Goal: Find specific page/section: Find specific page/section

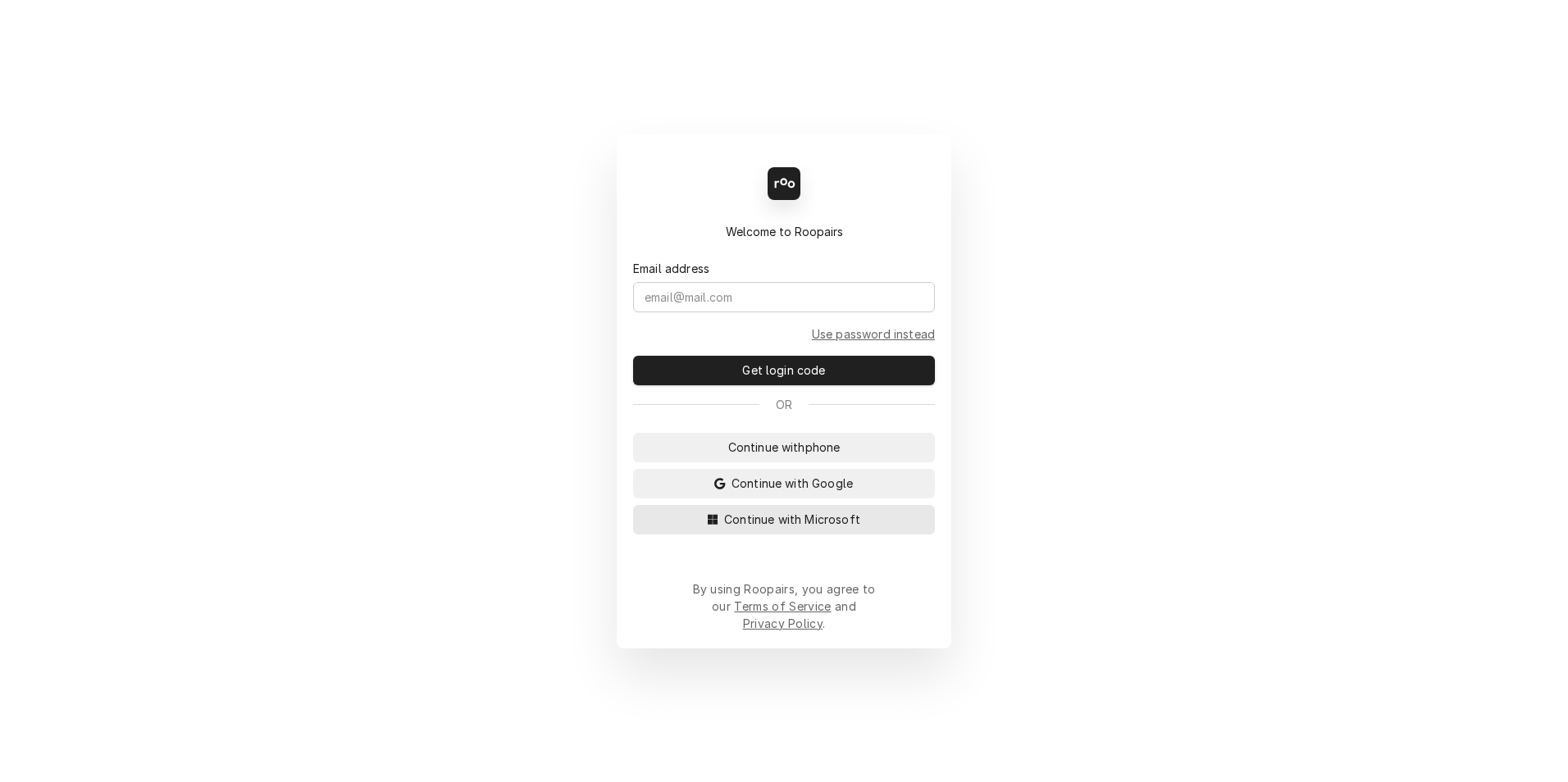
click at [759, 528] on span "Continue with Microsoft" at bounding box center [791, 519] width 143 height 17
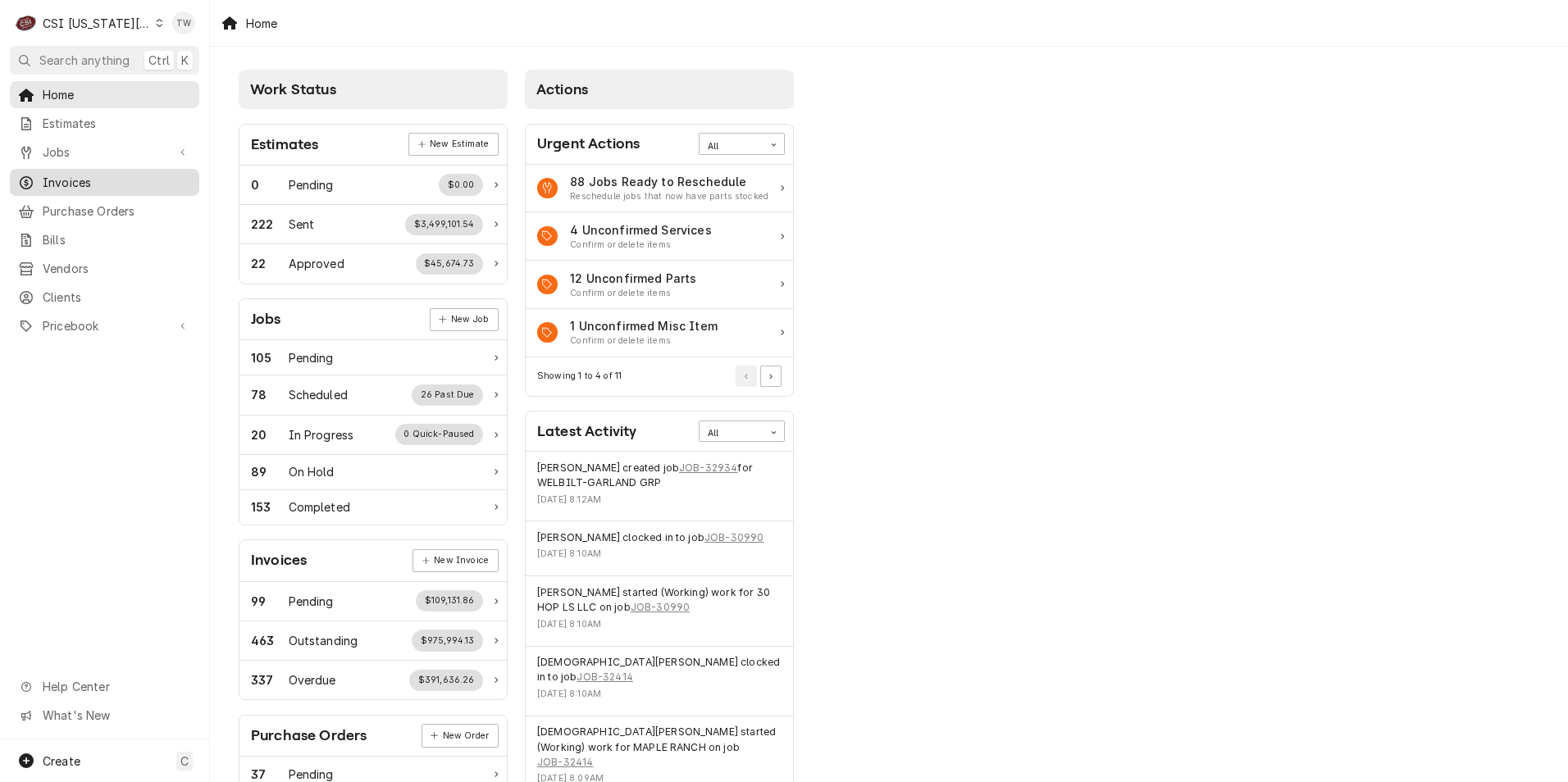
click at [126, 174] on span "Invoices" at bounding box center [117, 182] width 148 height 17
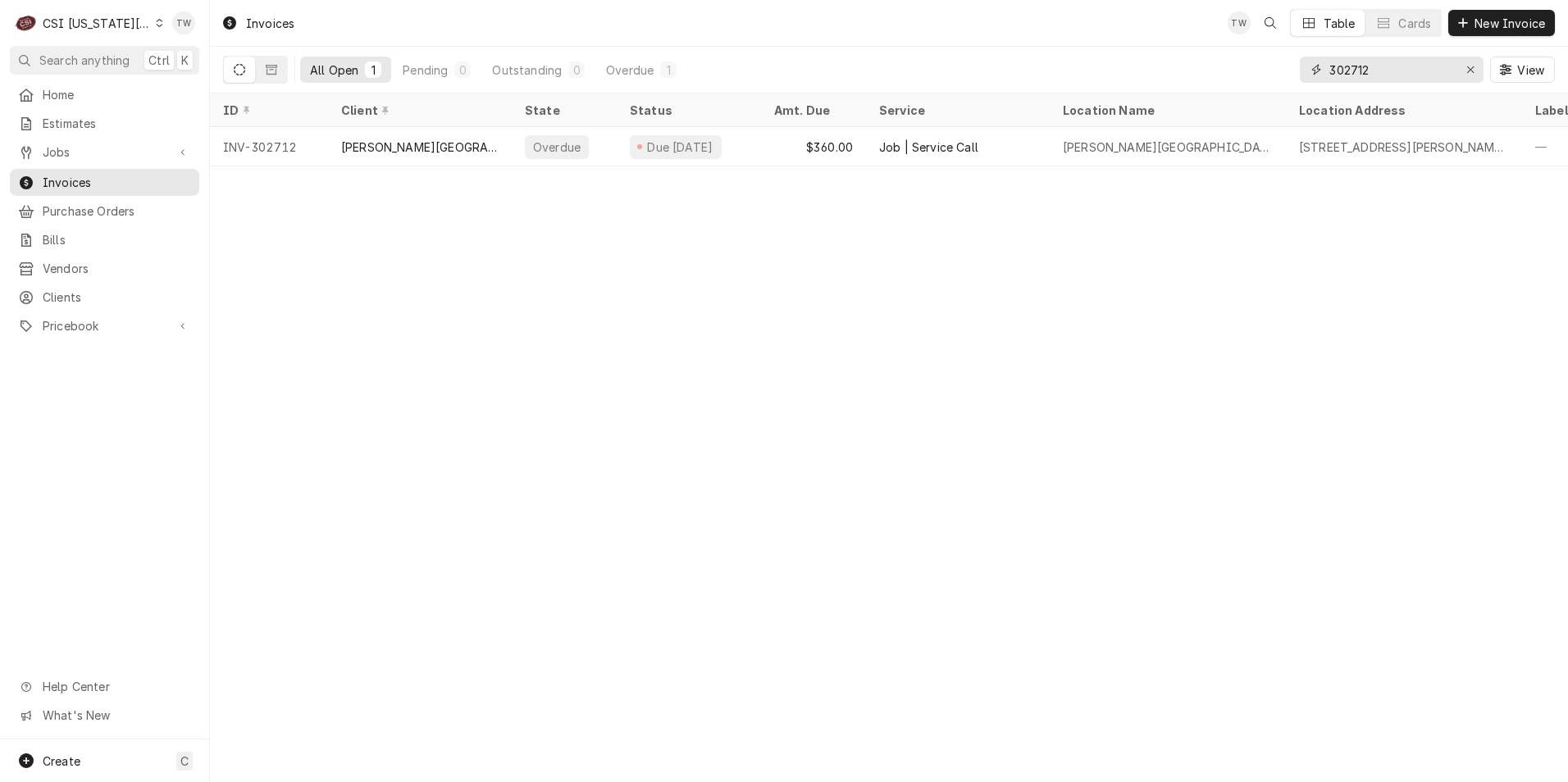
click at [1397, 64] on input "302712" at bounding box center [1391, 70] width 123 height 26
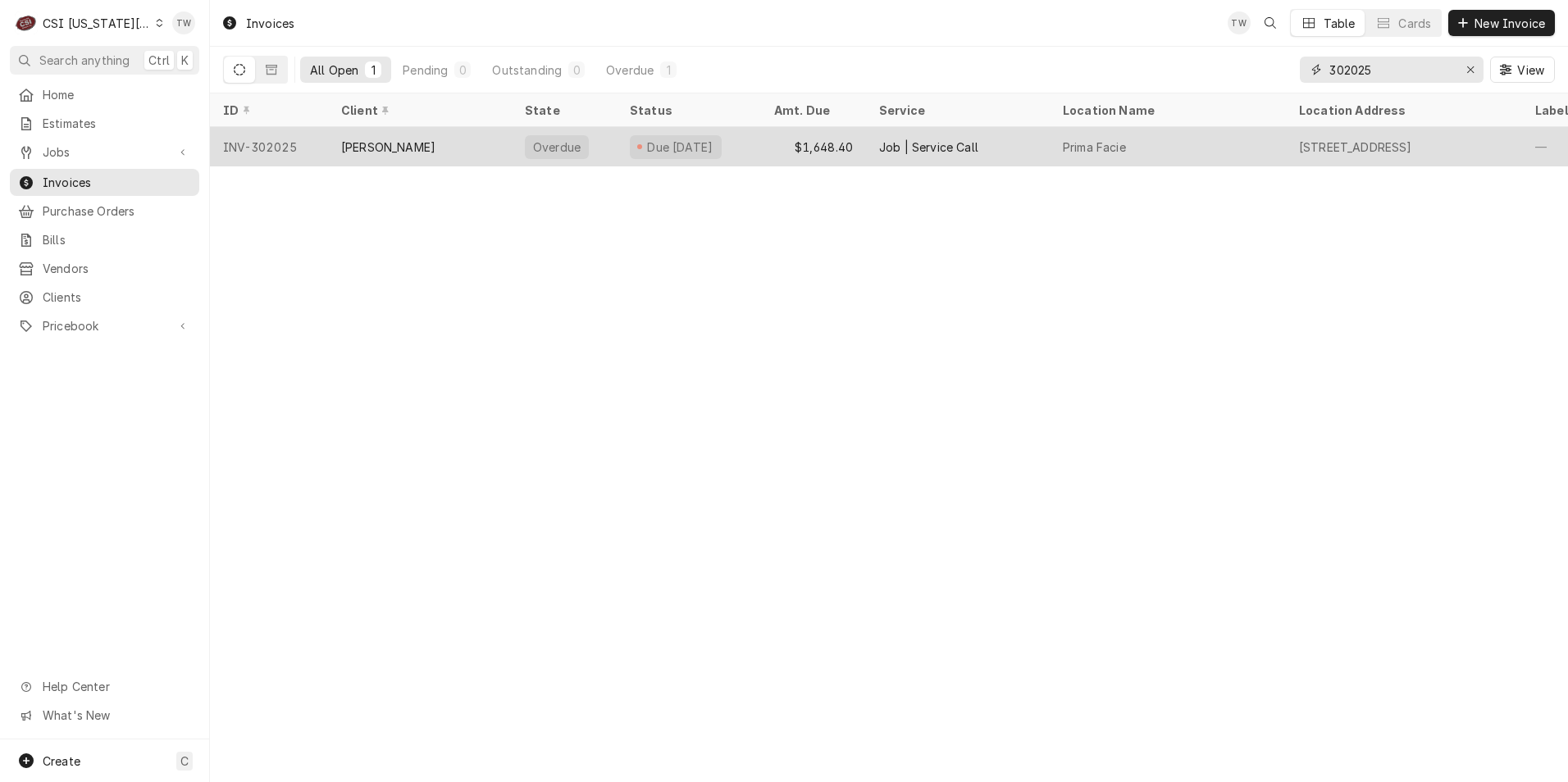
type input "302025"
click at [412, 147] on div "EDWARD DON" at bounding box center [388, 147] width 94 height 17
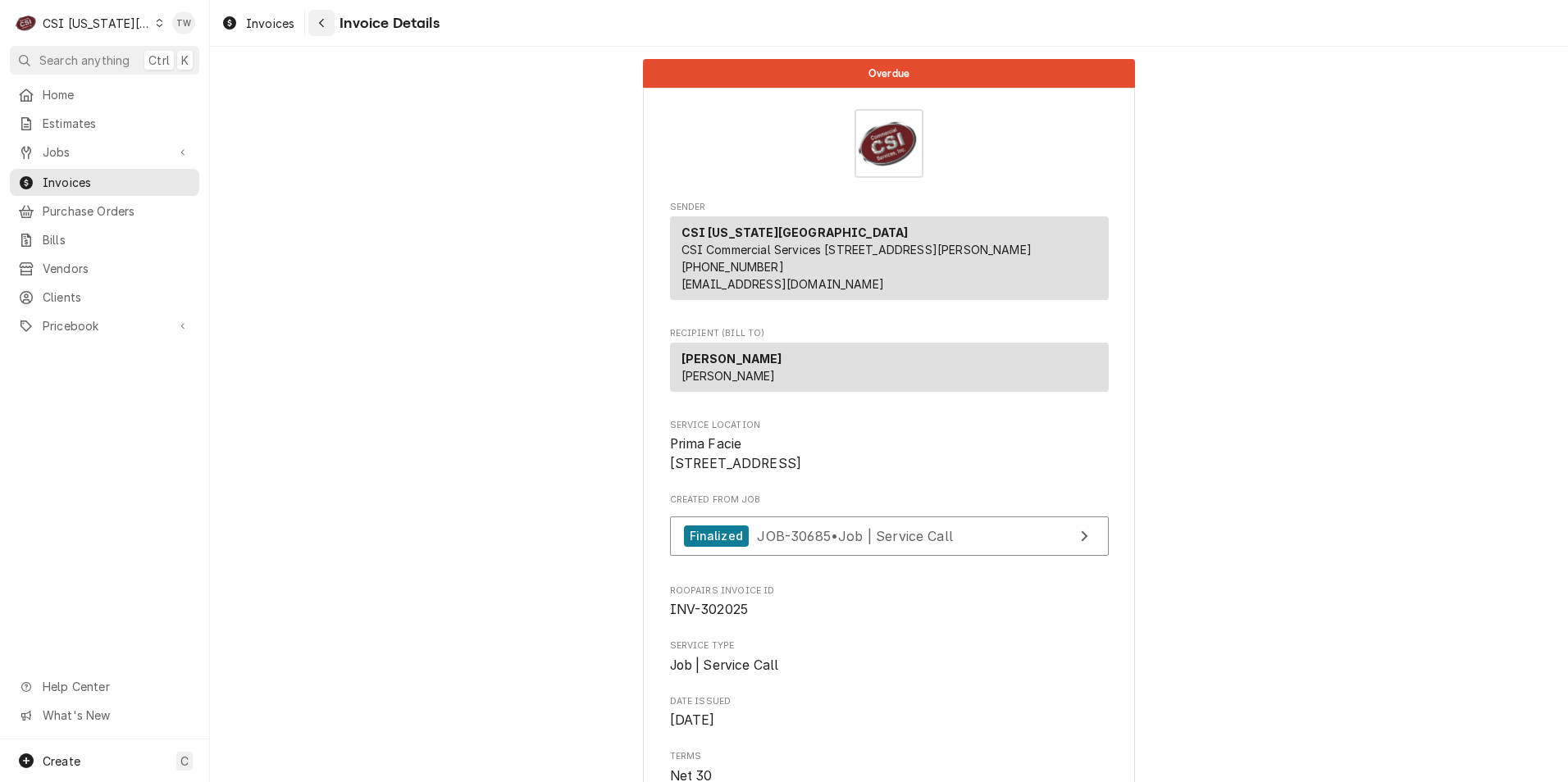
click at [323, 26] on icon "Navigate back" at bounding box center [322, 23] width 7 height 12
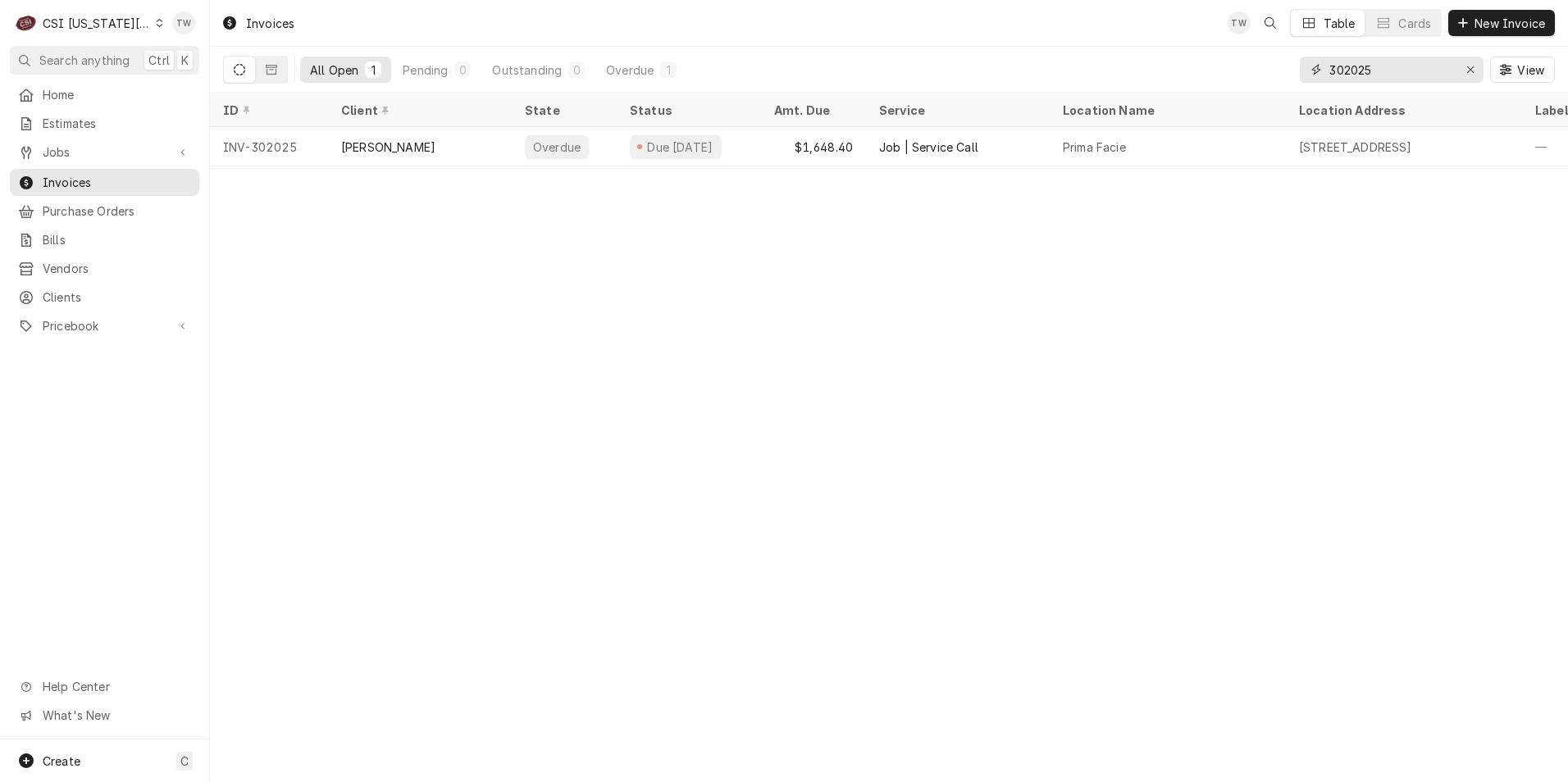
click at [1387, 63] on input "302025" at bounding box center [1391, 70] width 123 height 26
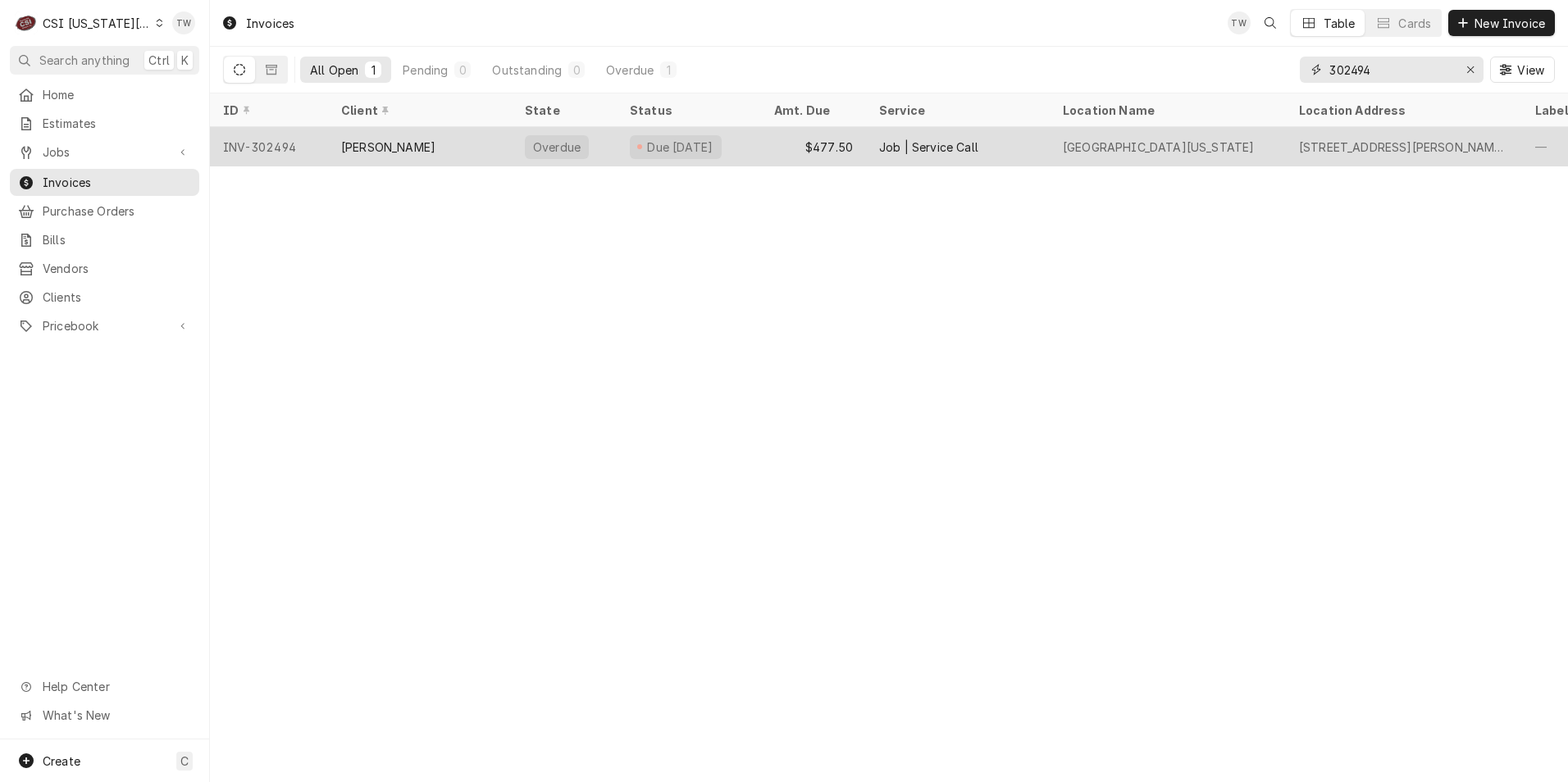
type input "302494"
click at [517, 148] on div "Overdue" at bounding box center [564, 147] width 105 height 40
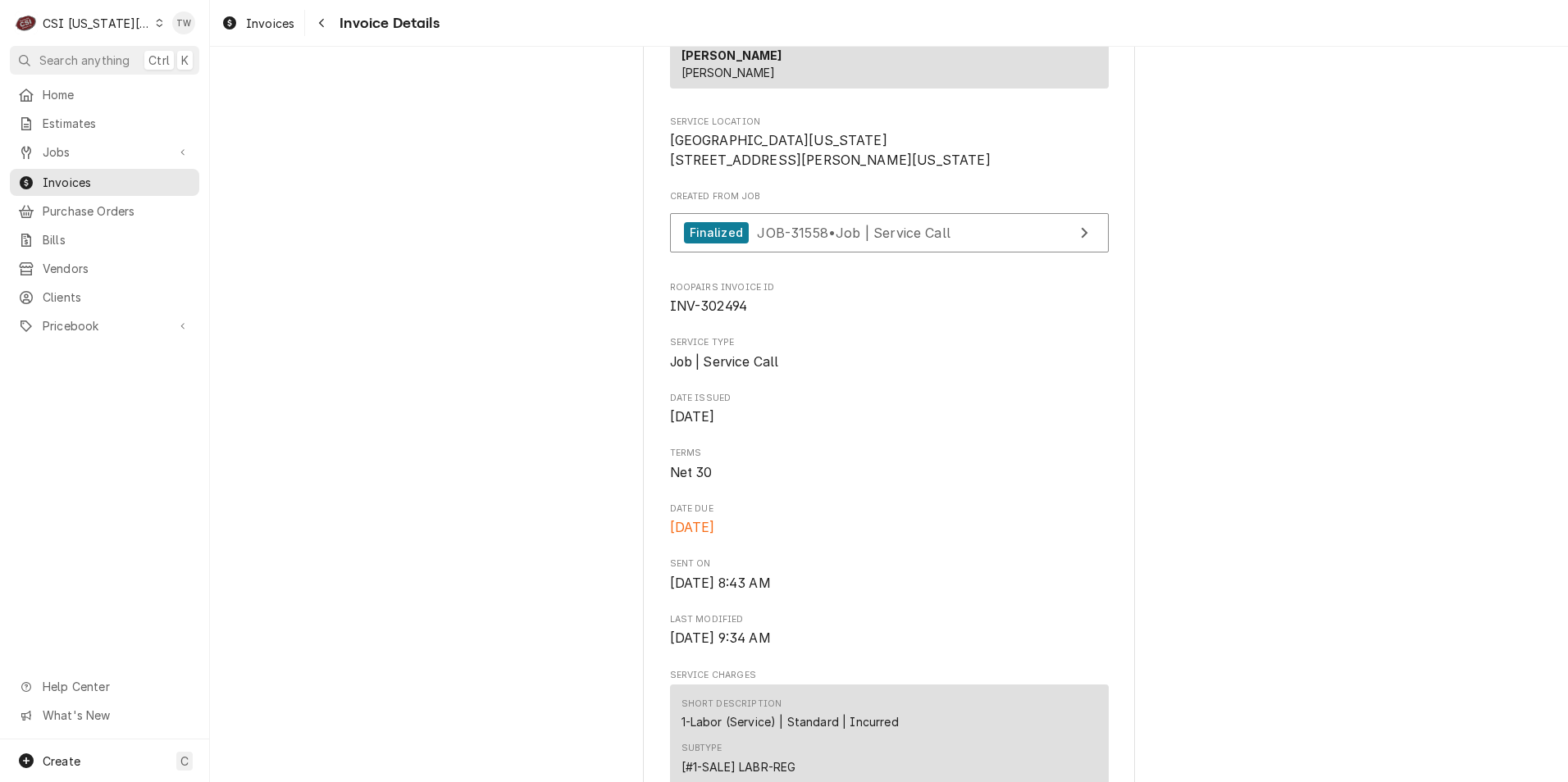
scroll to position [328, 0]
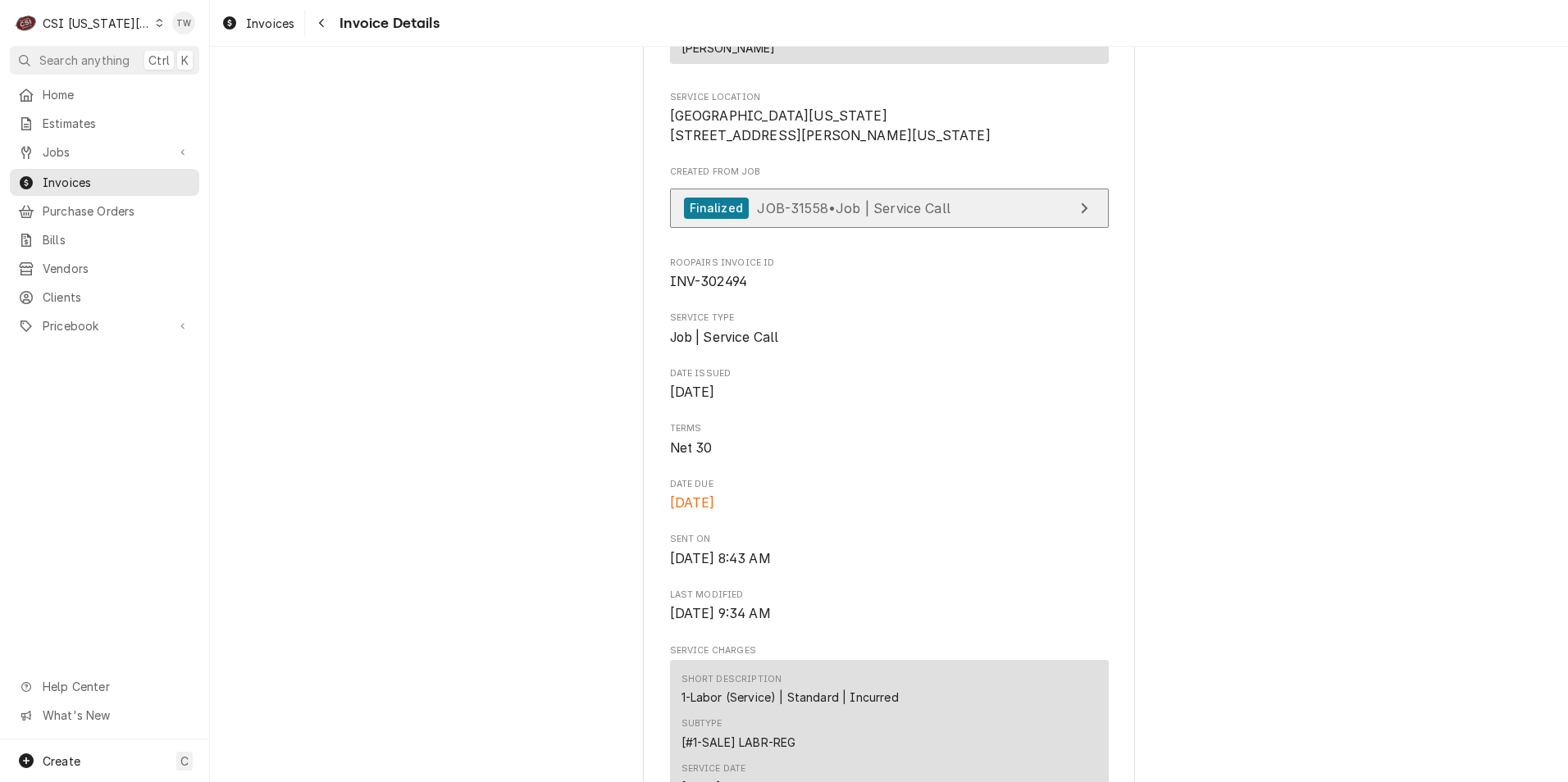
click at [869, 216] on span "JOB-31558 • Job | Service Call" at bounding box center [853, 208] width 194 height 16
click at [326, 28] on div "Navigate back" at bounding box center [322, 23] width 16 height 16
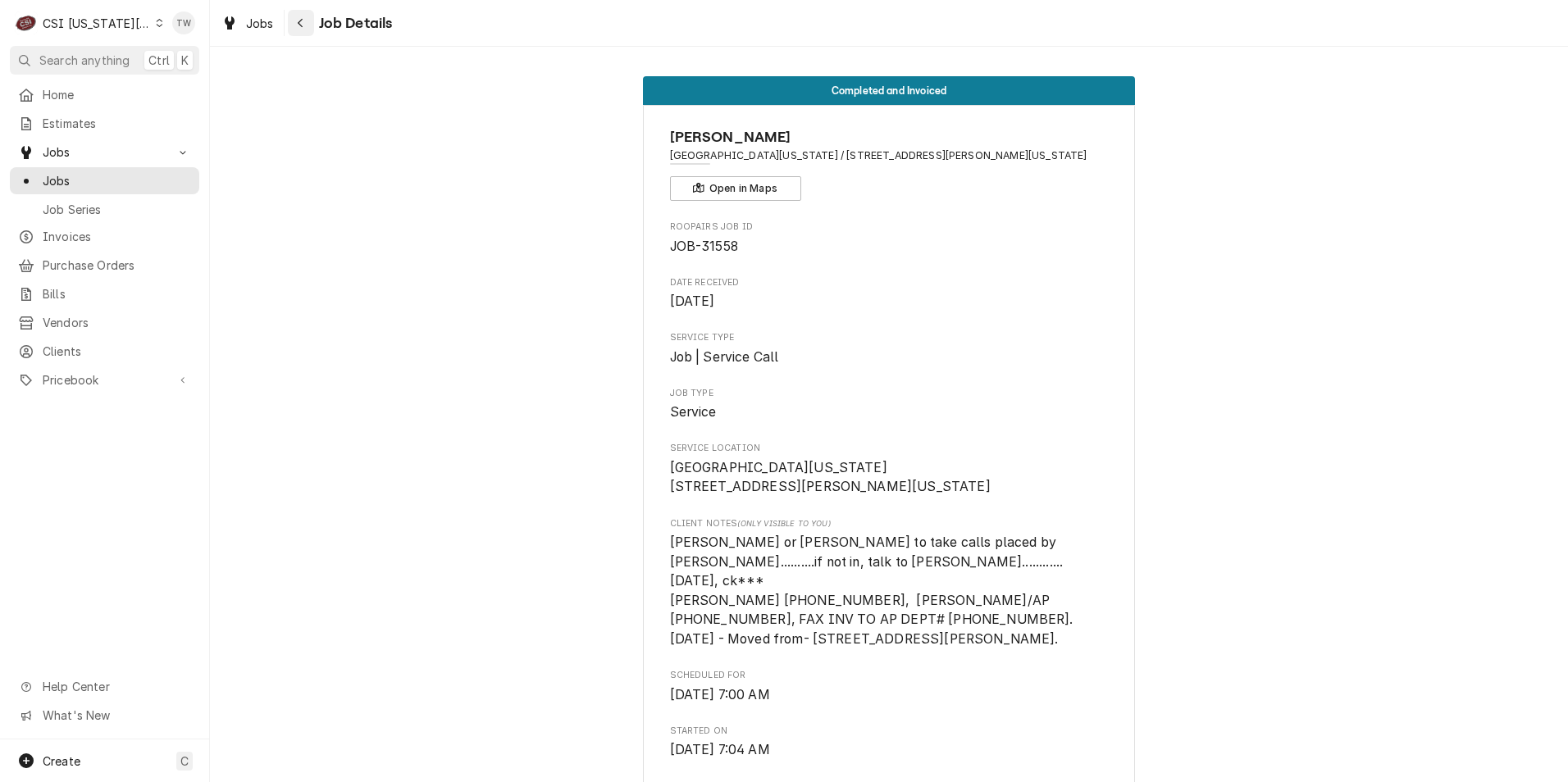
click at [297, 25] on icon "Navigate back" at bounding box center [300, 23] width 7 height 12
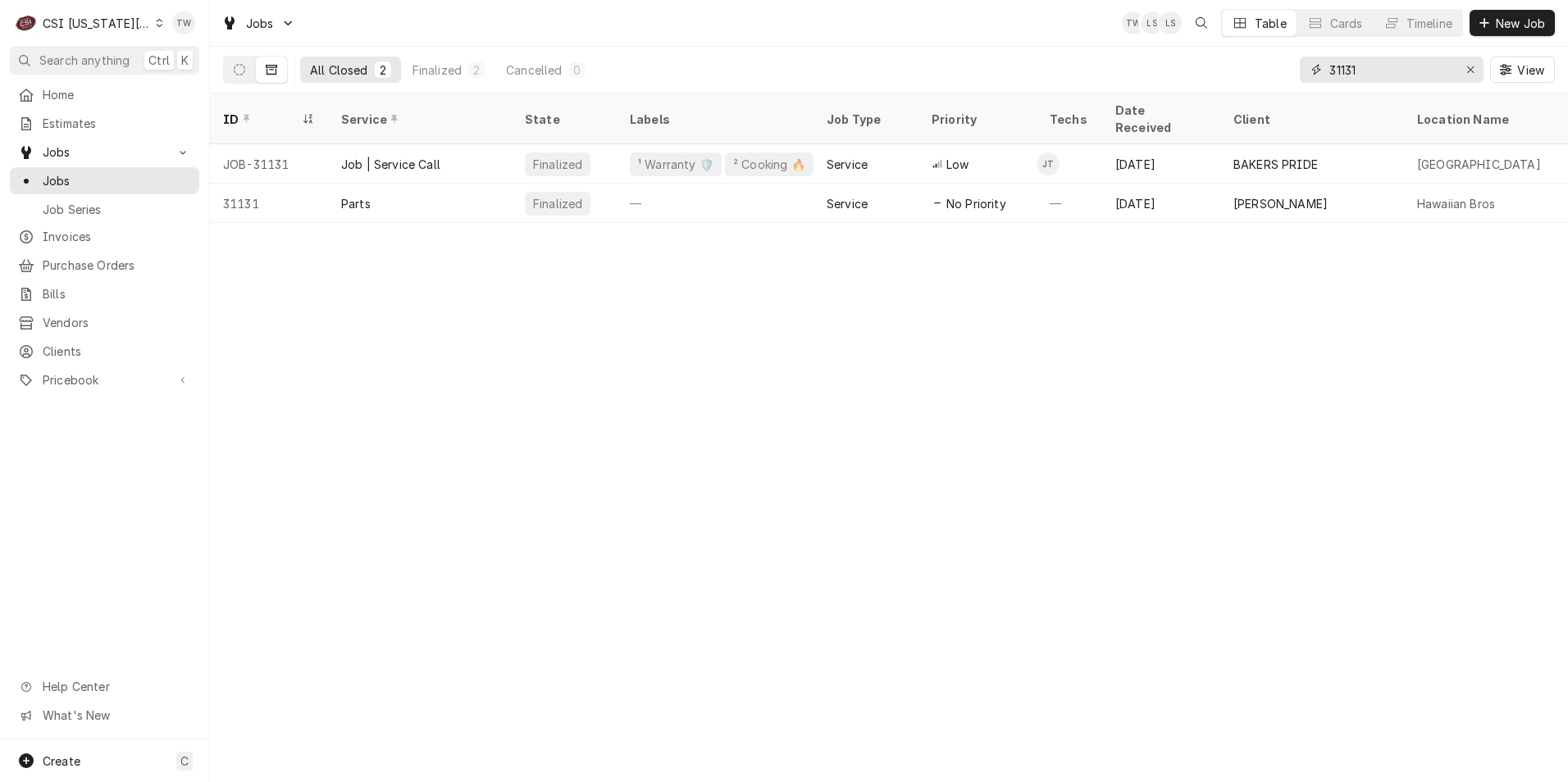
click at [1404, 67] on input "31131" at bounding box center [1391, 70] width 123 height 26
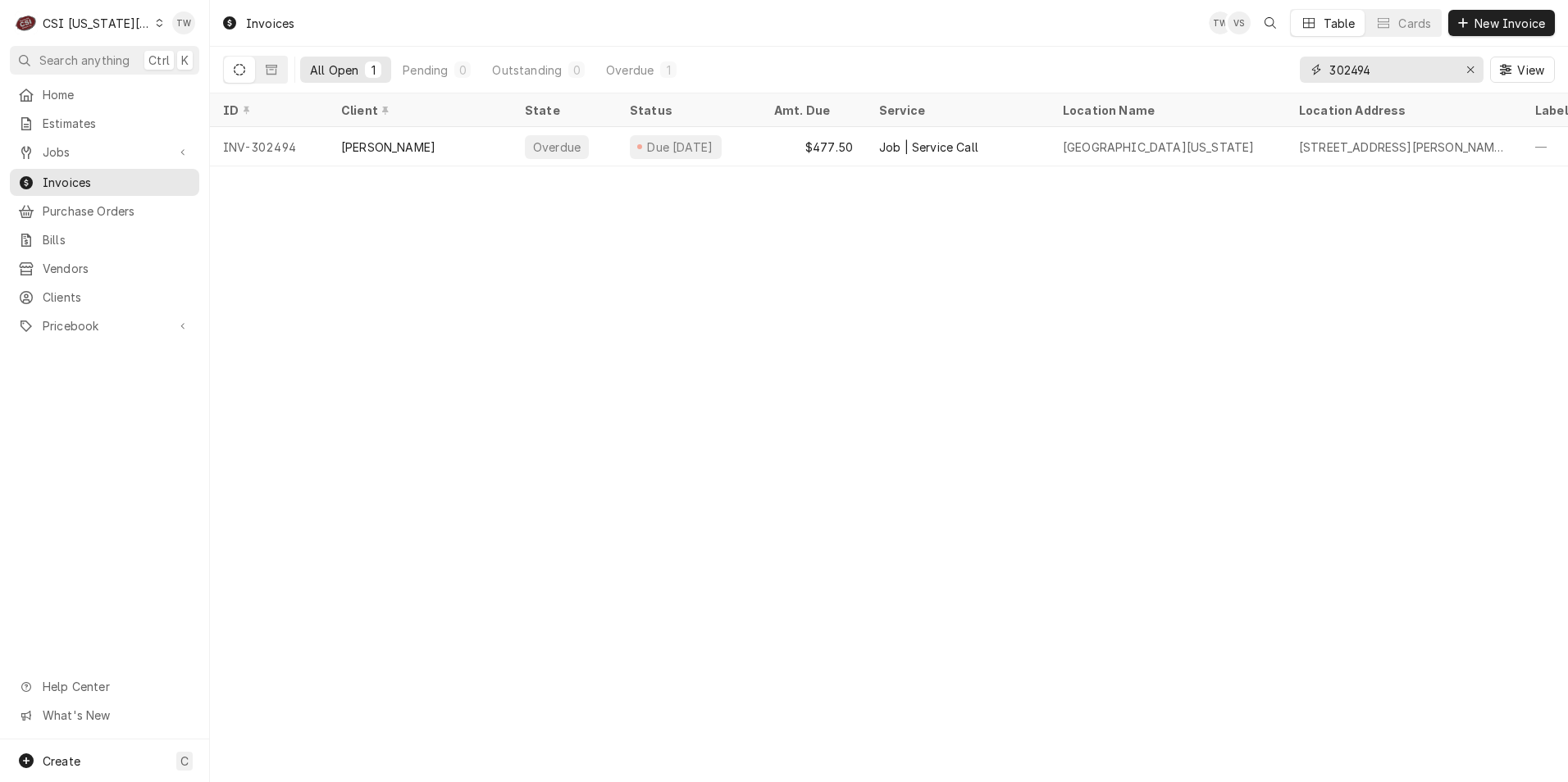
click at [1398, 82] on input "302494" at bounding box center [1391, 70] width 123 height 26
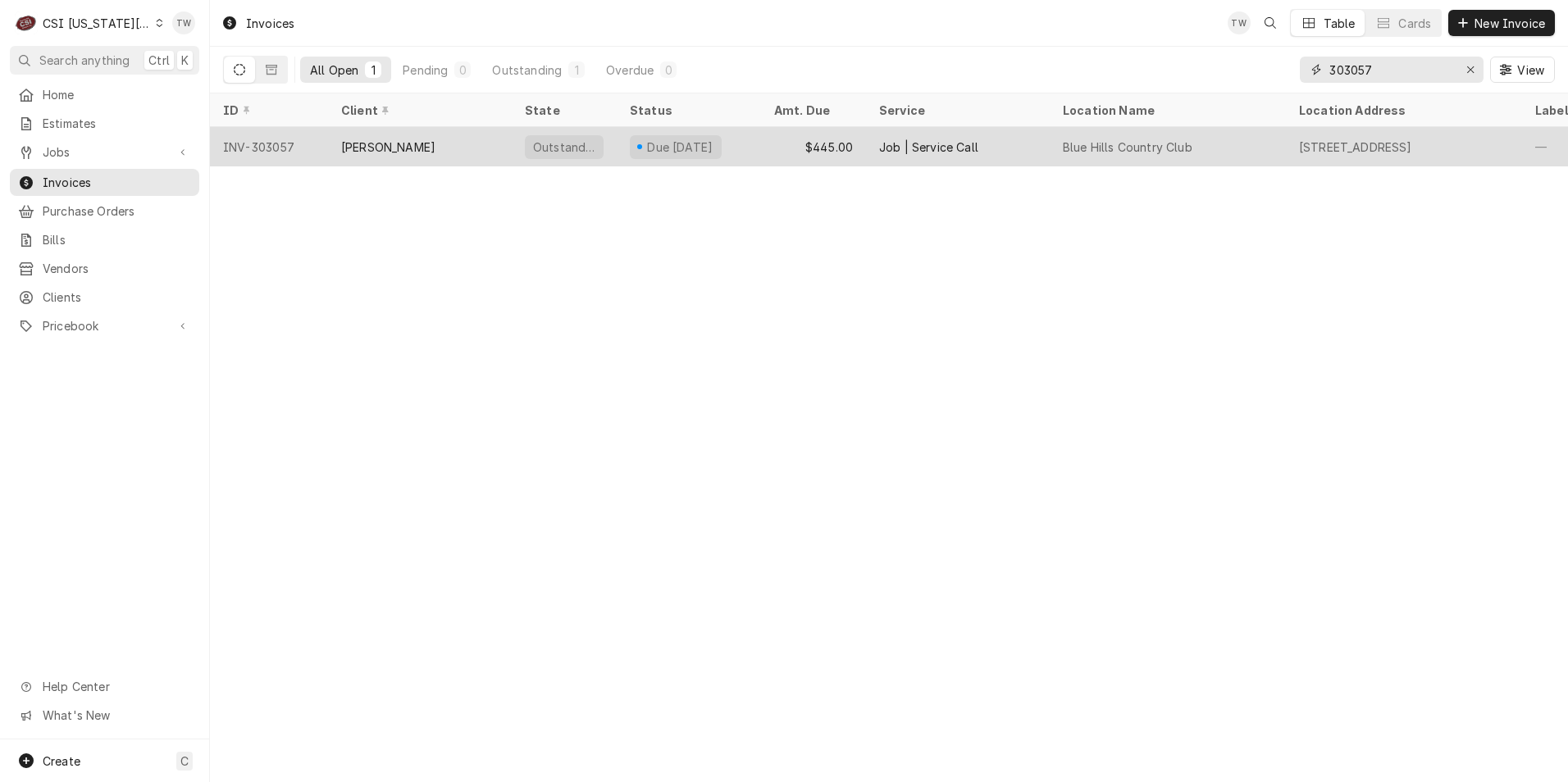
type input "303057"
click at [472, 140] on div "[PERSON_NAME]" at bounding box center [420, 147] width 184 height 40
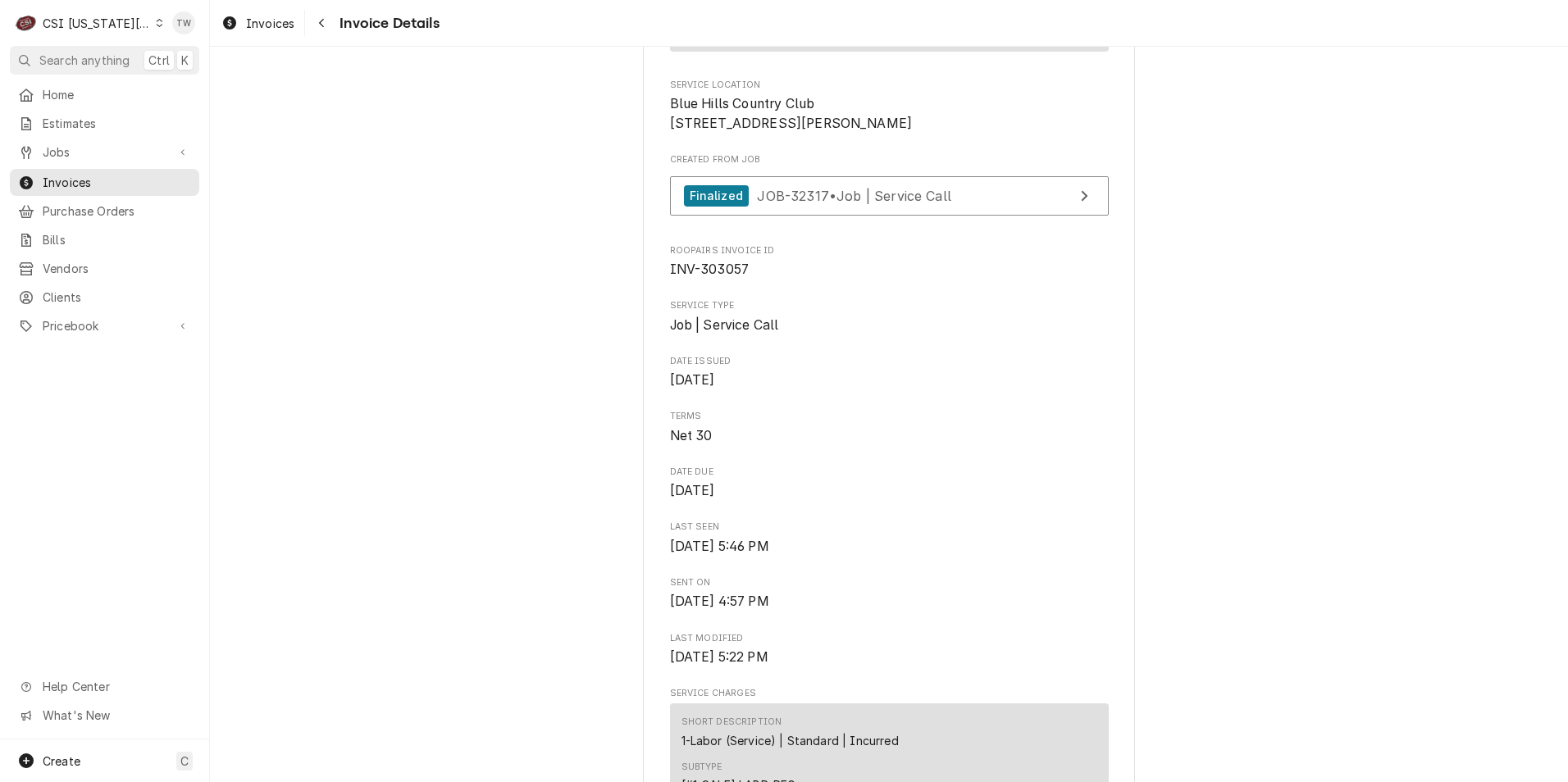
scroll to position [246, 0]
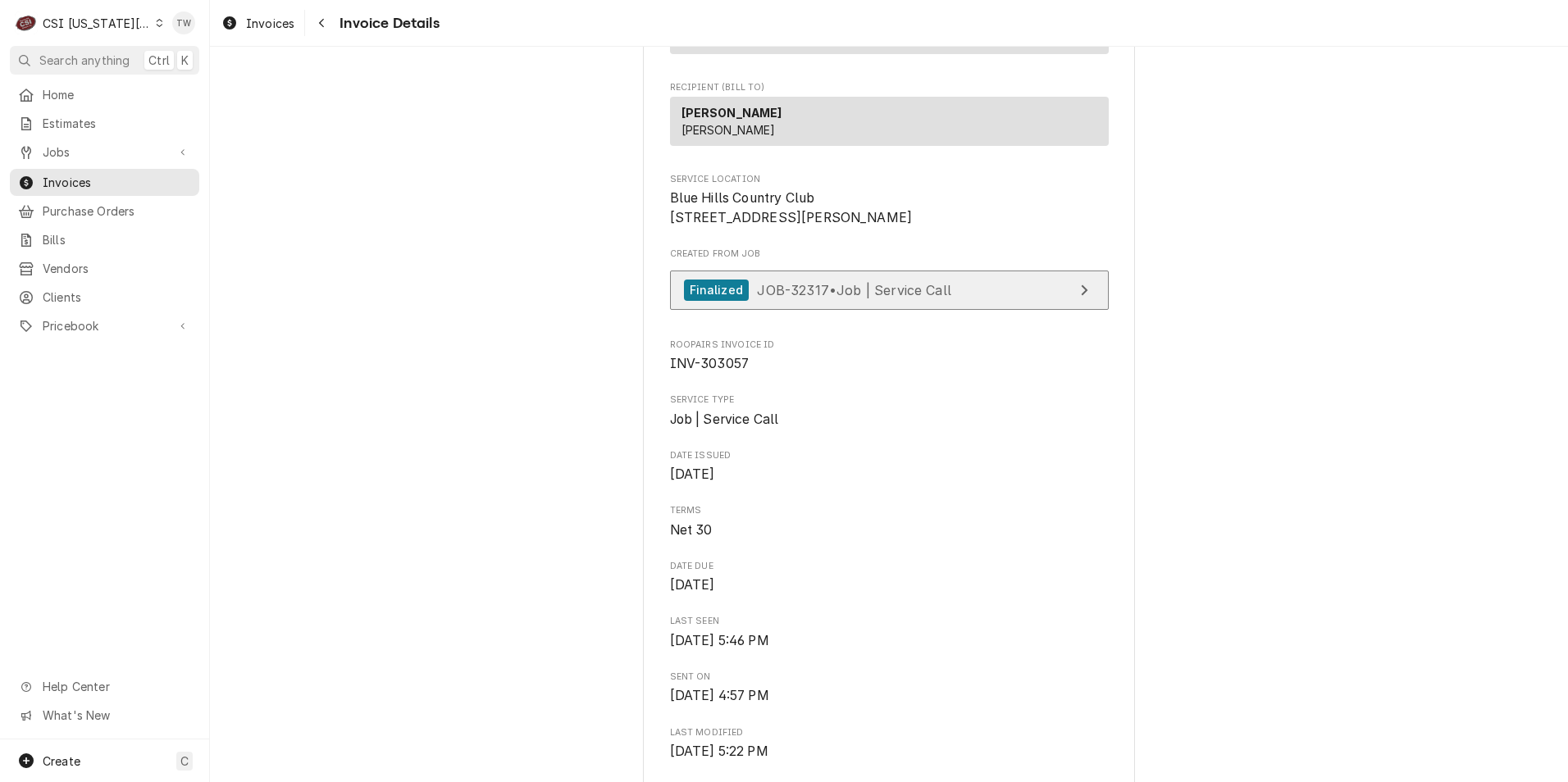
click at [816, 297] on span "JOB-32317 • Job | Service Call" at bounding box center [854, 289] width 195 height 16
click at [88, 288] on span "Clients" at bounding box center [117, 297] width 148 height 17
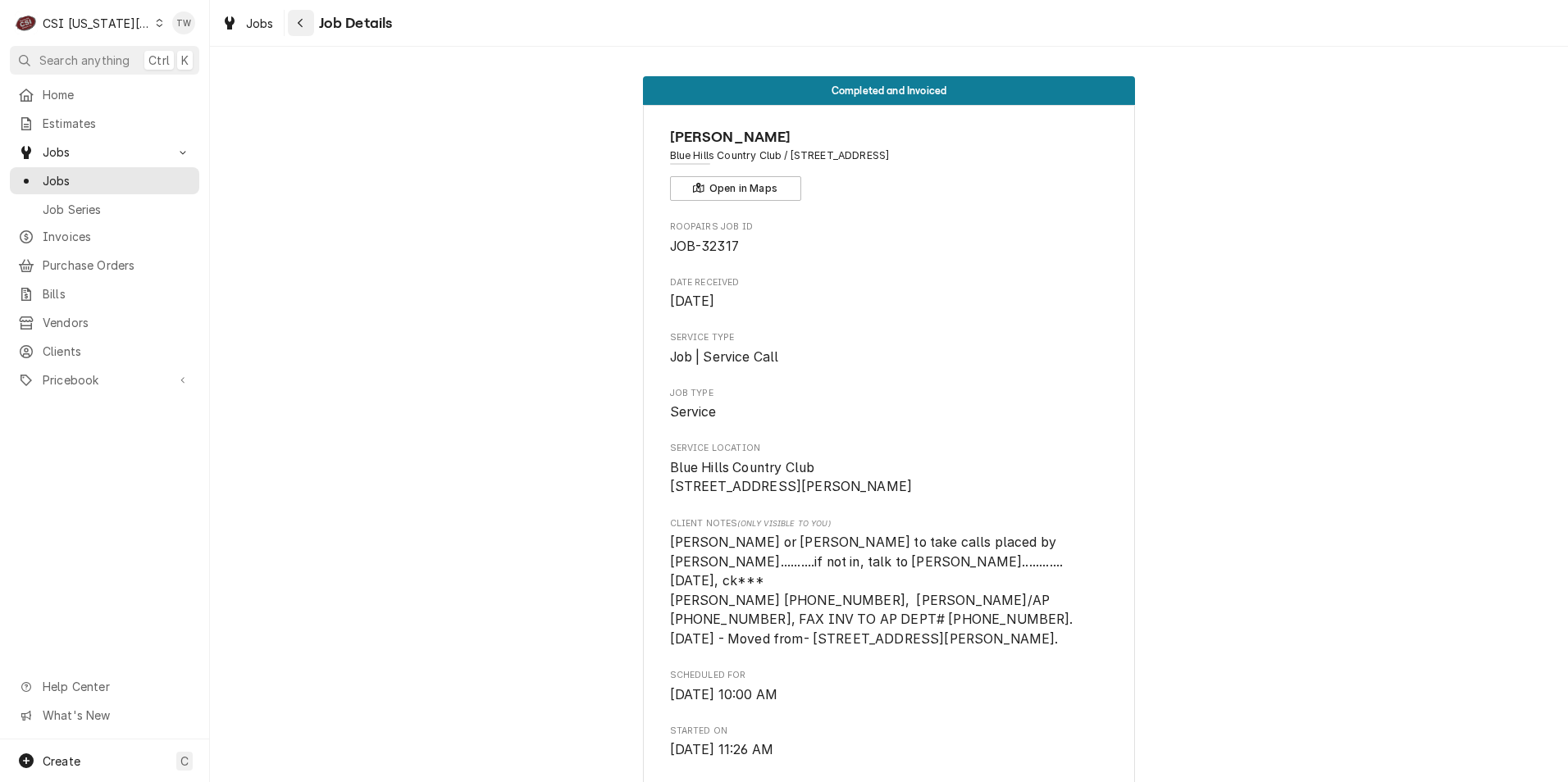
click at [289, 26] on button "Navigate back" at bounding box center [301, 23] width 26 height 26
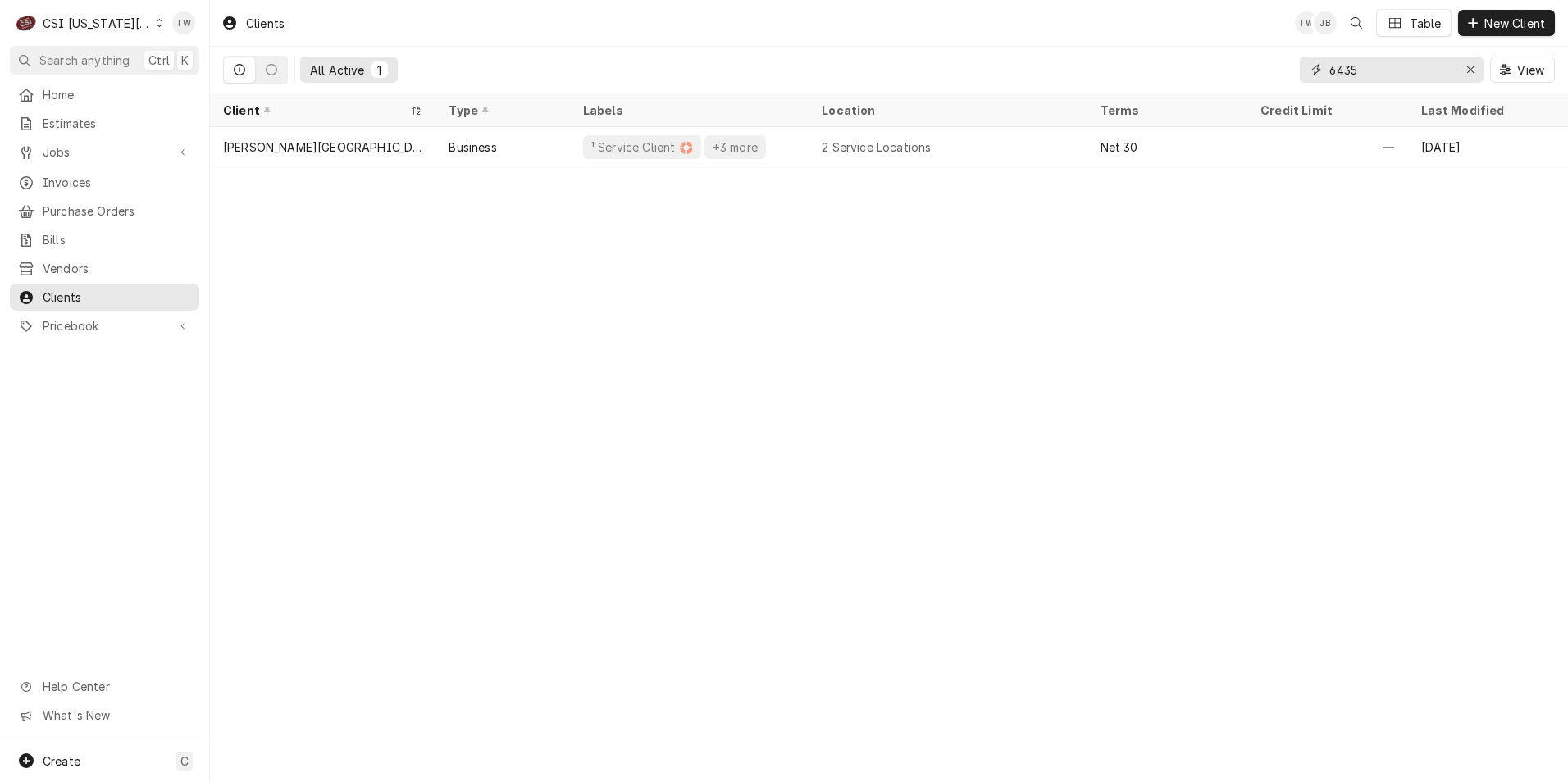
drag, startPoint x: 1384, startPoint y: 77, endPoint x: 1073, endPoint y: 48, distance: 312.3
click at [1074, 48] on div "All Active 1 6435 View" at bounding box center [890, 70] width 1332 height 46
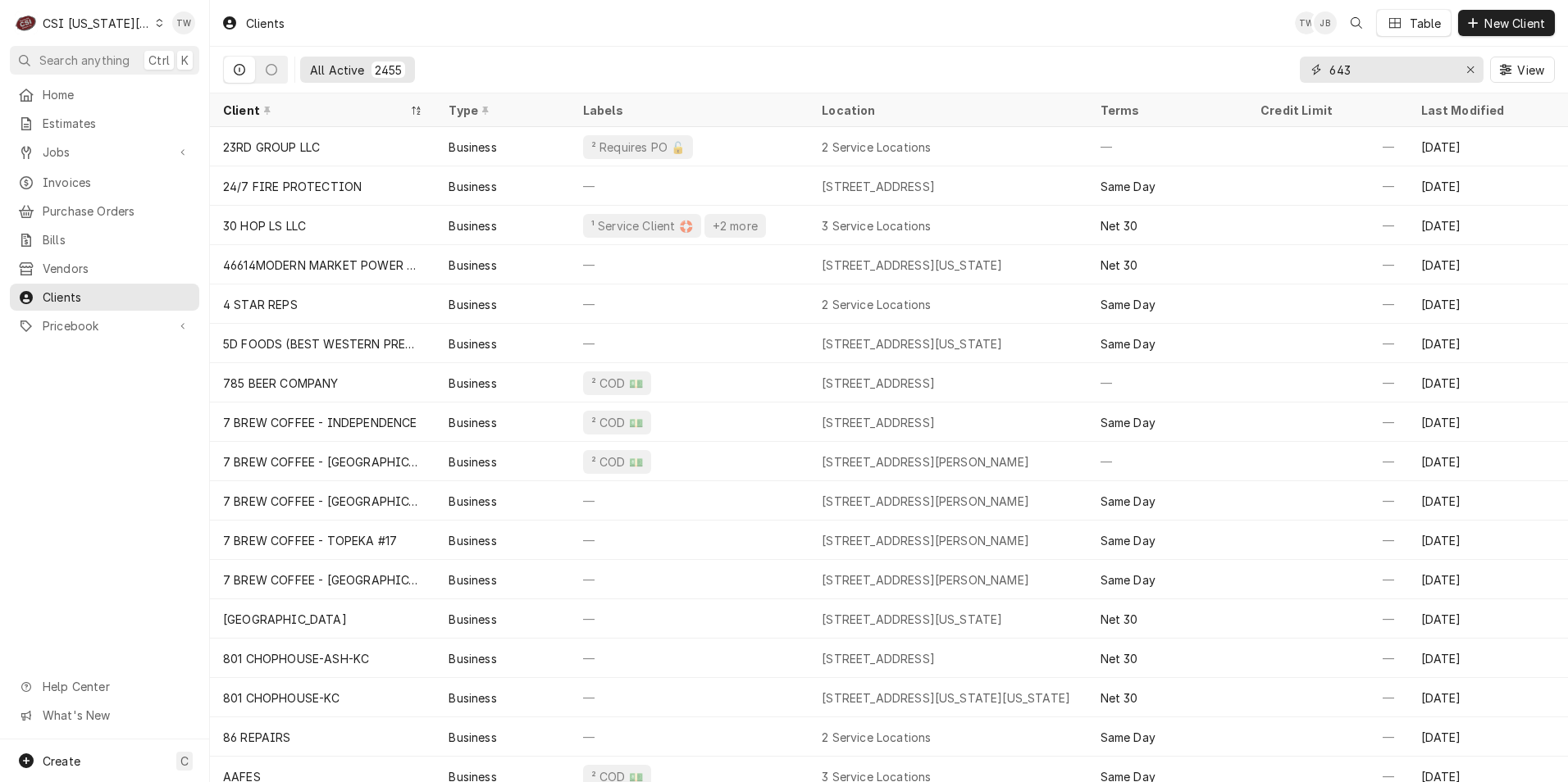
type input "6435"
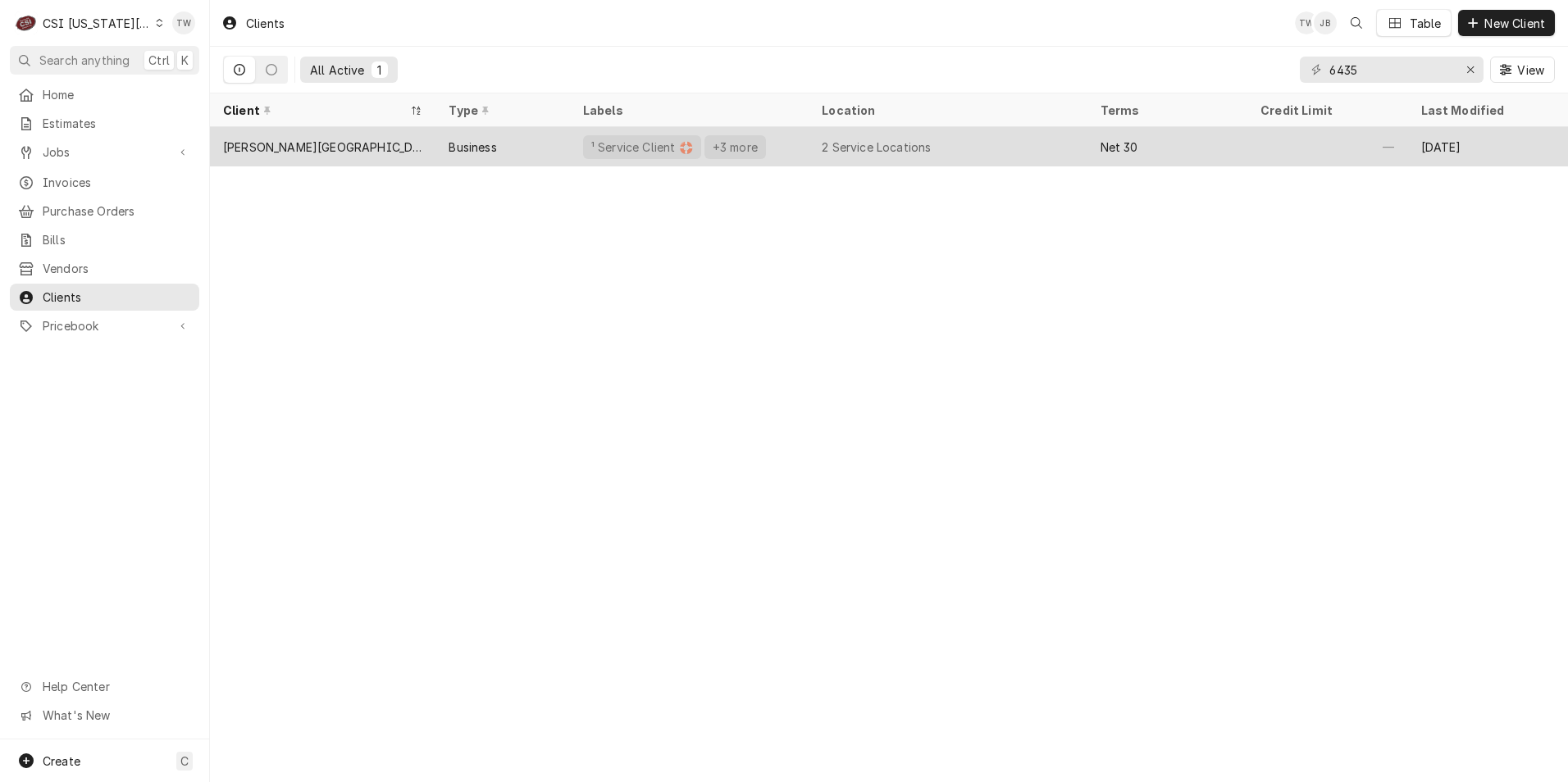
click at [758, 144] on div "¹ Service Client 🛟 +3 more" at bounding box center [688, 147] width 238 height 40
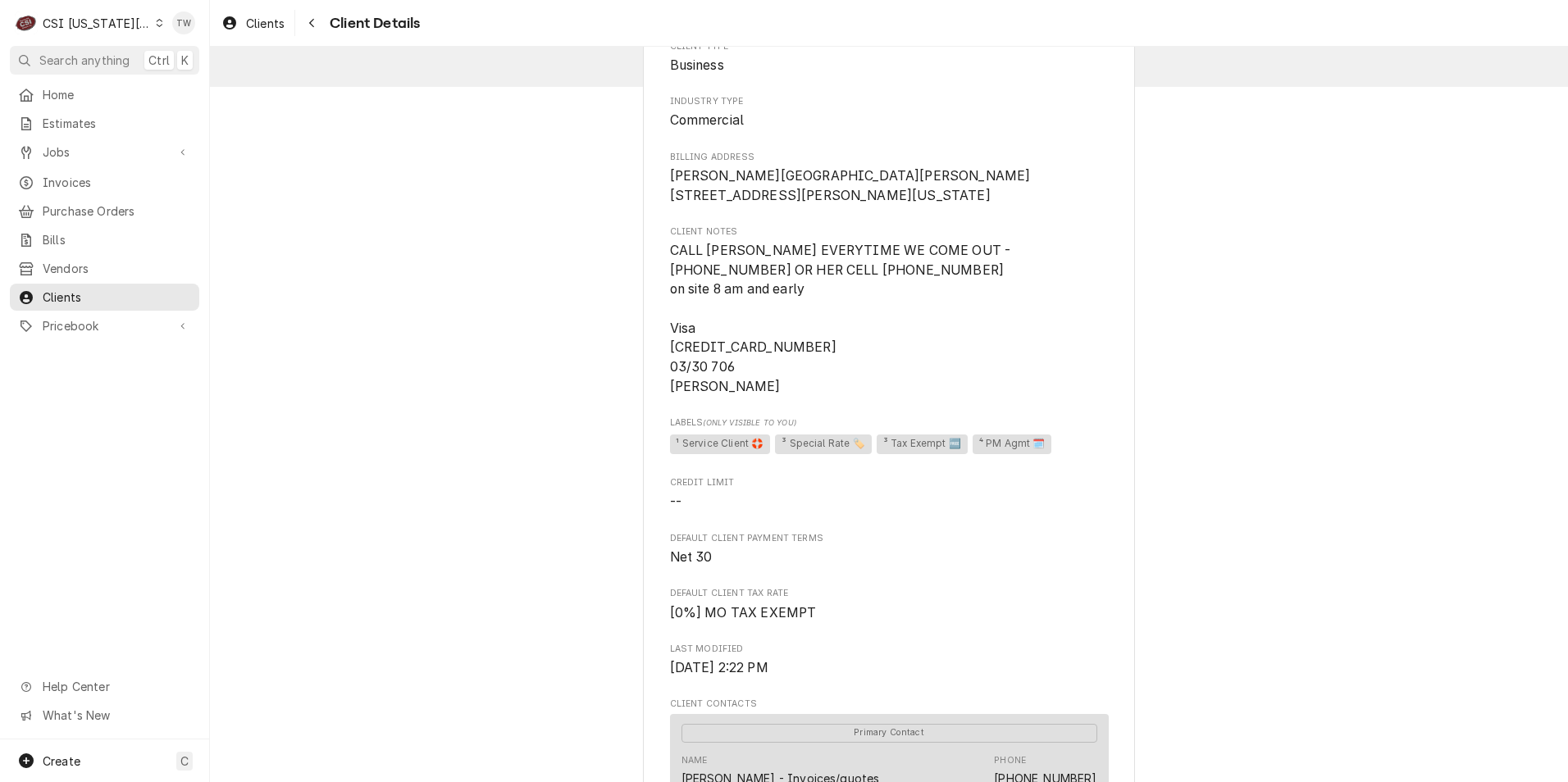
scroll to position [82, 0]
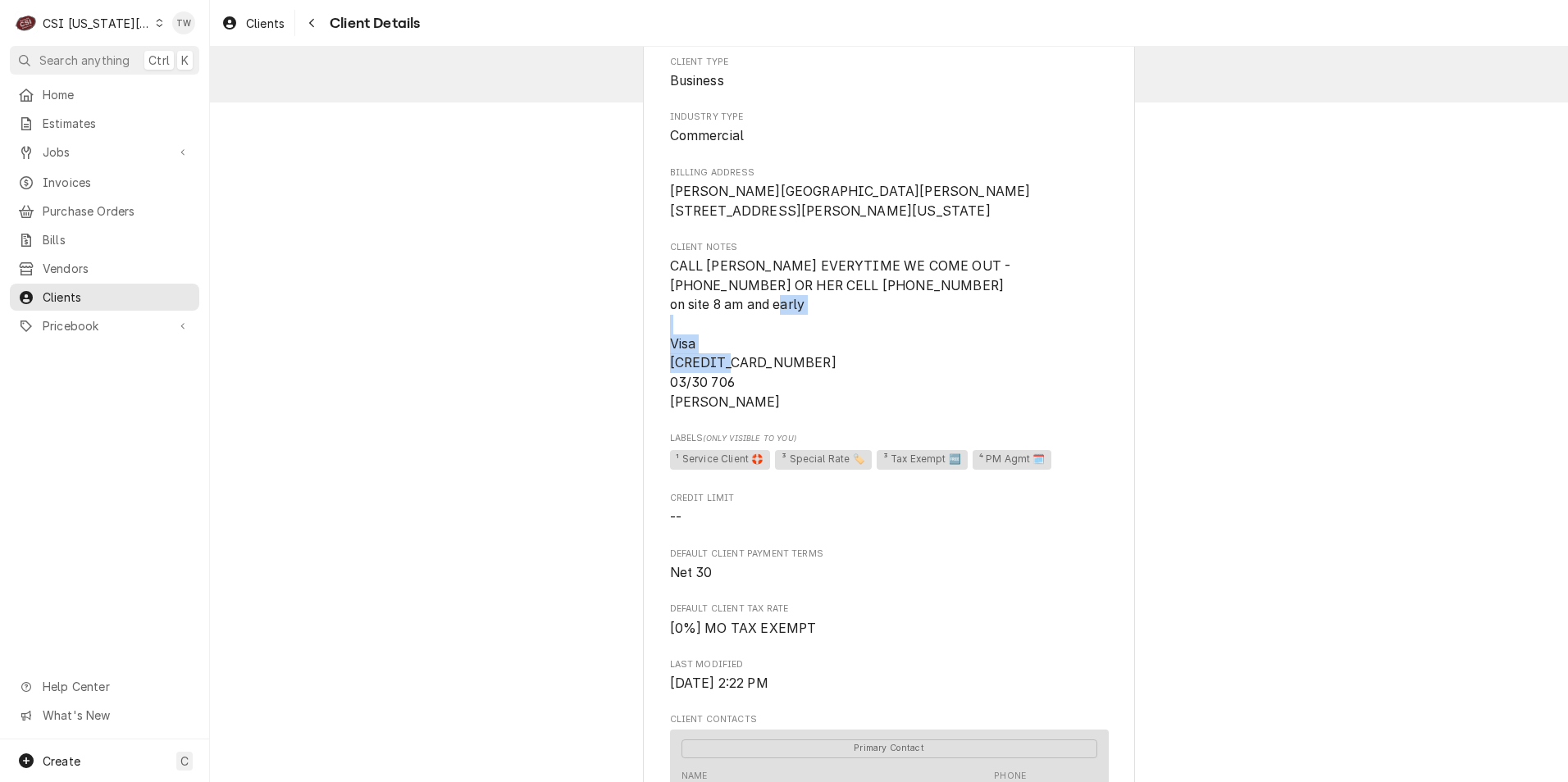
drag, startPoint x: 664, startPoint y: 386, endPoint x: 854, endPoint y: 382, distance: 190.0
click at [854, 382] on span "CALL [PERSON_NAME] EVERYTIME WE COME OUT - [PHONE_NUMBER] OR HER CELL [PHONE_NU…" at bounding box center [890, 334] width 439 height 155
copy span "4798 5109 6871 5736"
drag, startPoint x: 322, startPoint y: 25, endPoint x: 491, endPoint y: 44, distance: 170.1
click at [322, 25] on button "Navigate back" at bounding box center [312, 23] width 26 height 26
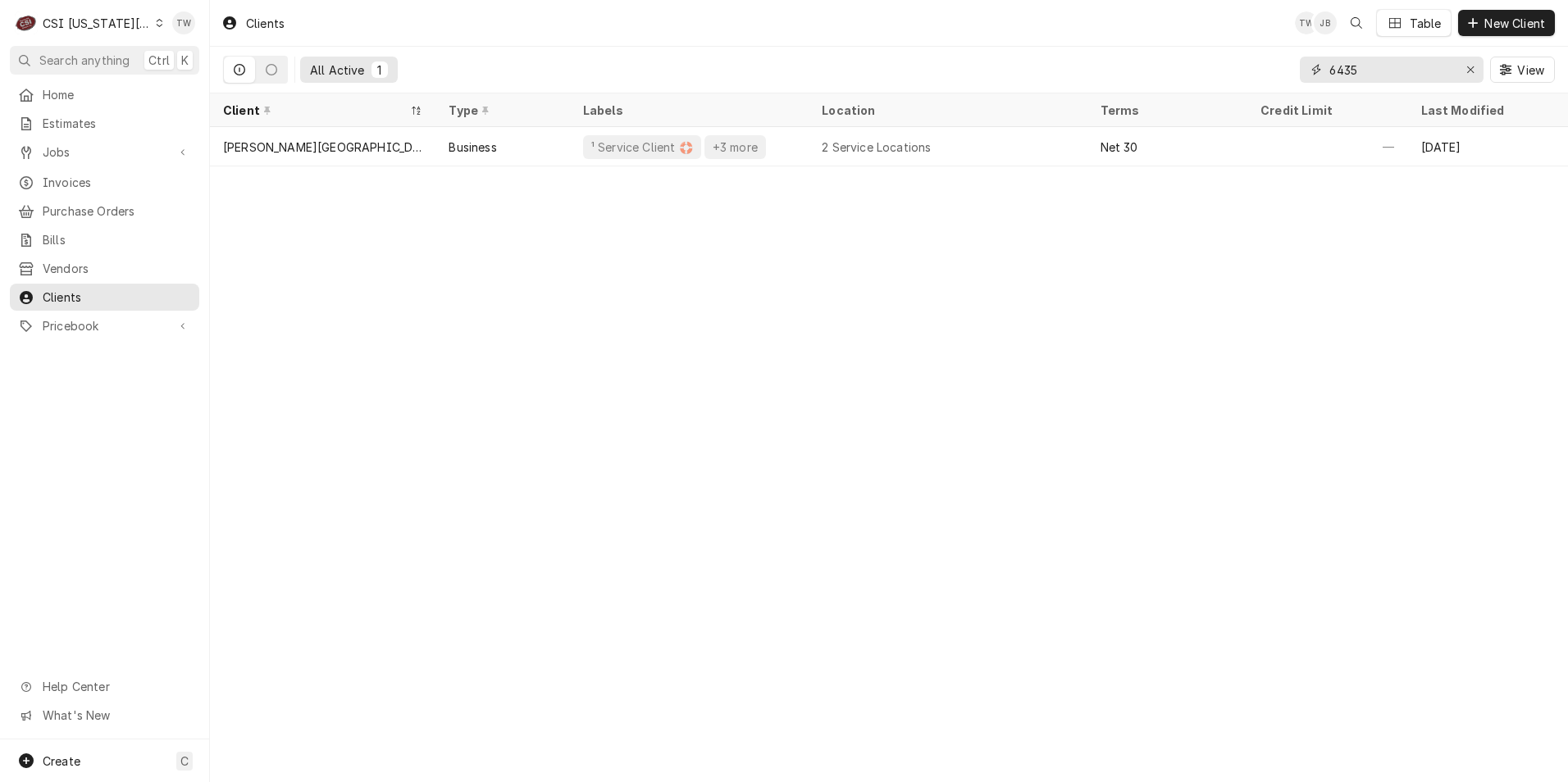
drag, startPoint x: 1366, startPoint y: 68, endPoint x: 1205, endPoint y: 49, distance: 162.1
click at [1211, 51] on div "All Active 1 6435 View" at bounding box center [890, 70] width 1332 height 46
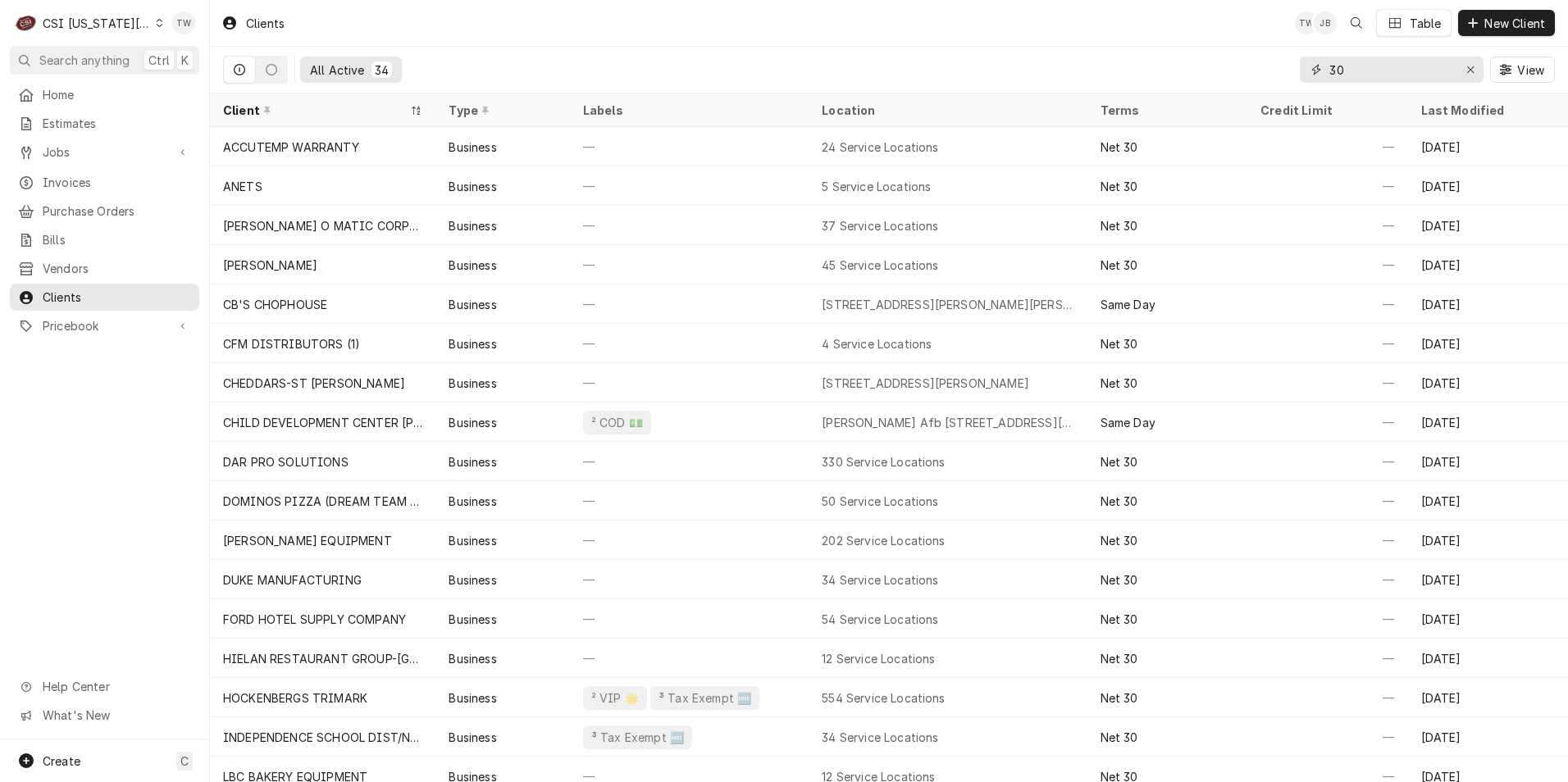
type input "3"
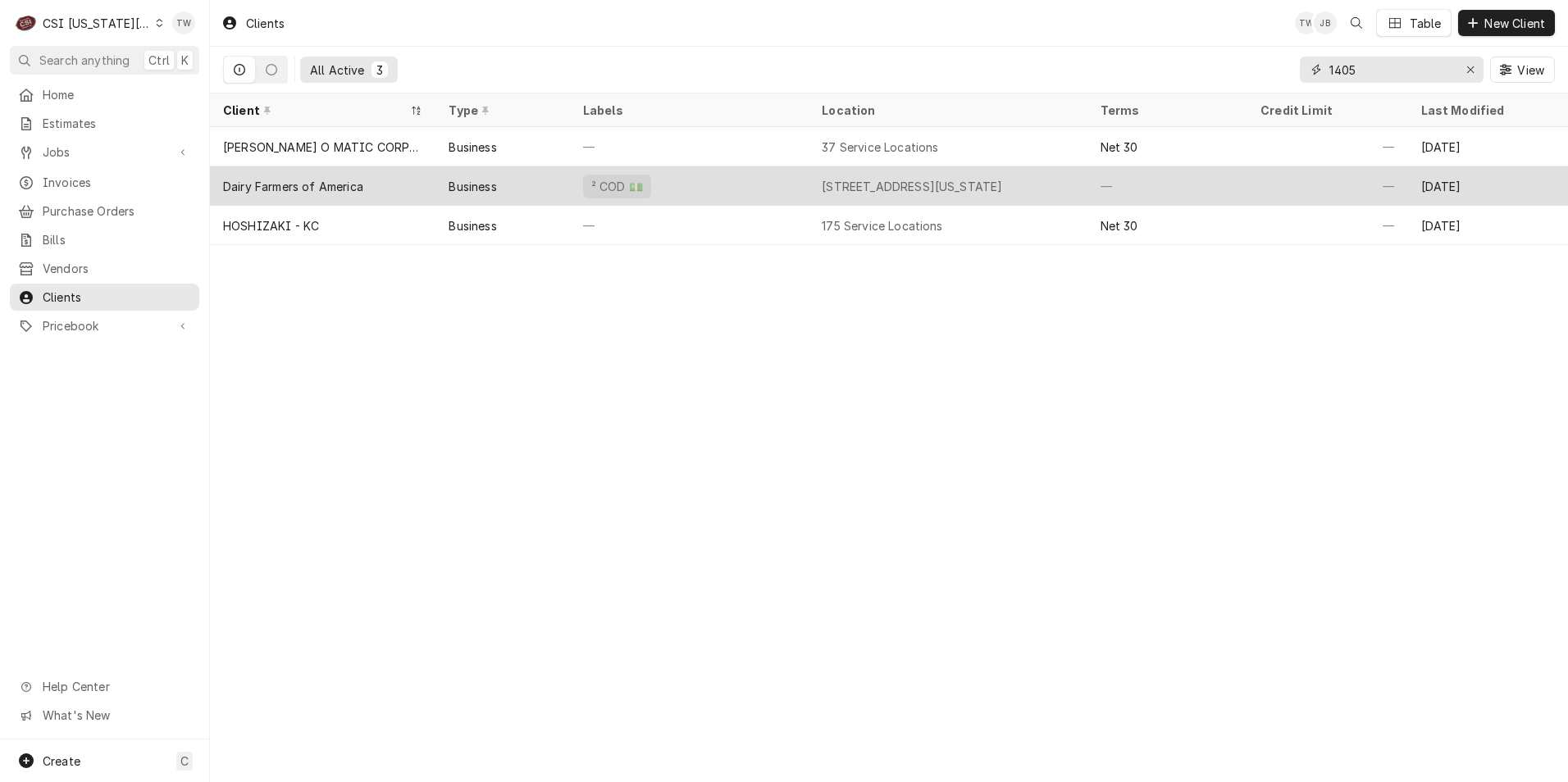
type input "1405"
click at [721, 189] on div "² COD 💵" at bounding box center [688, 186] width 238 height 40
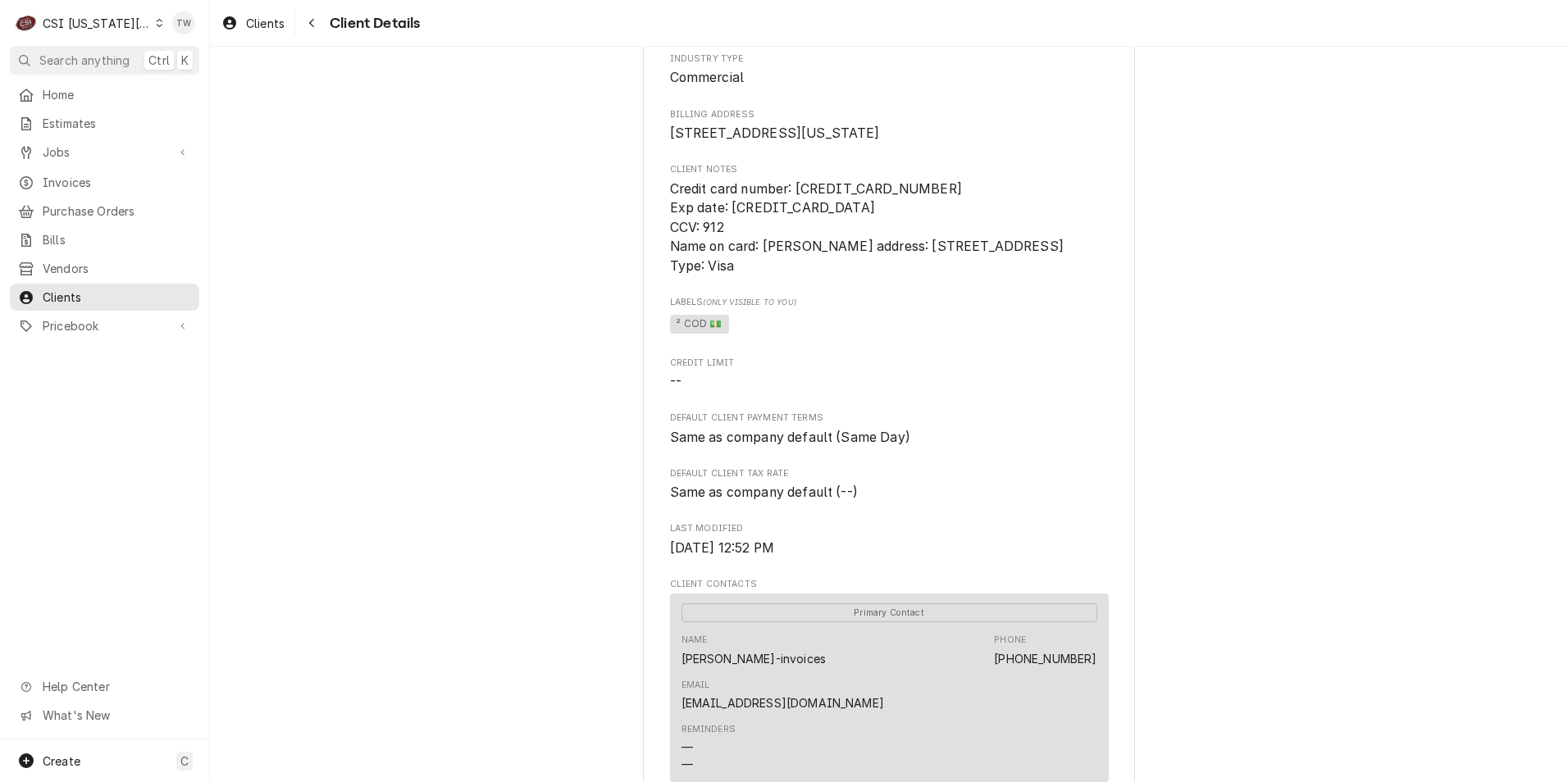
scroll to position [246, 0]
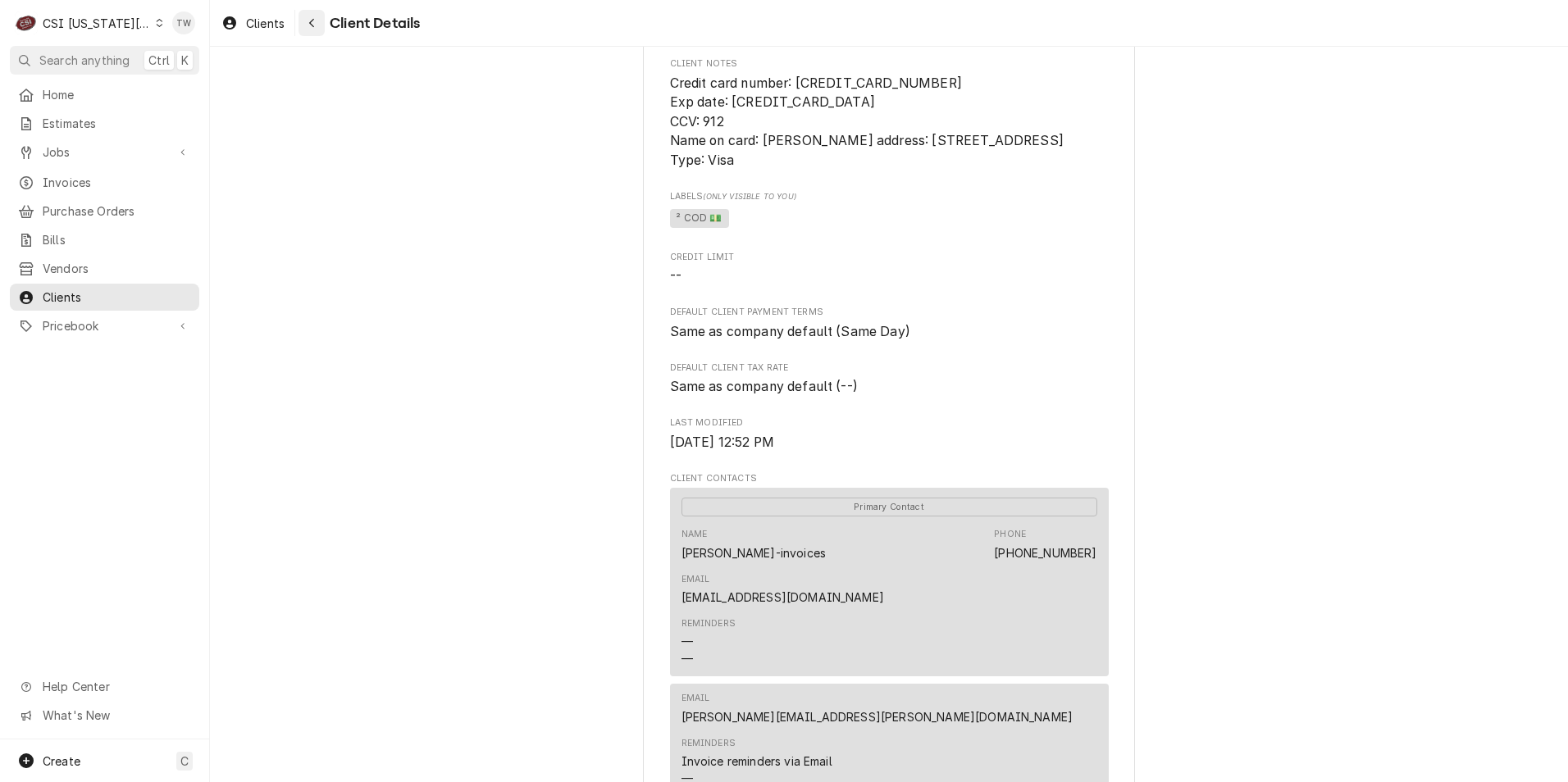
click at [313, 21] on icon "Navigate back" at bounding box center [312, 23] width 7 height 12
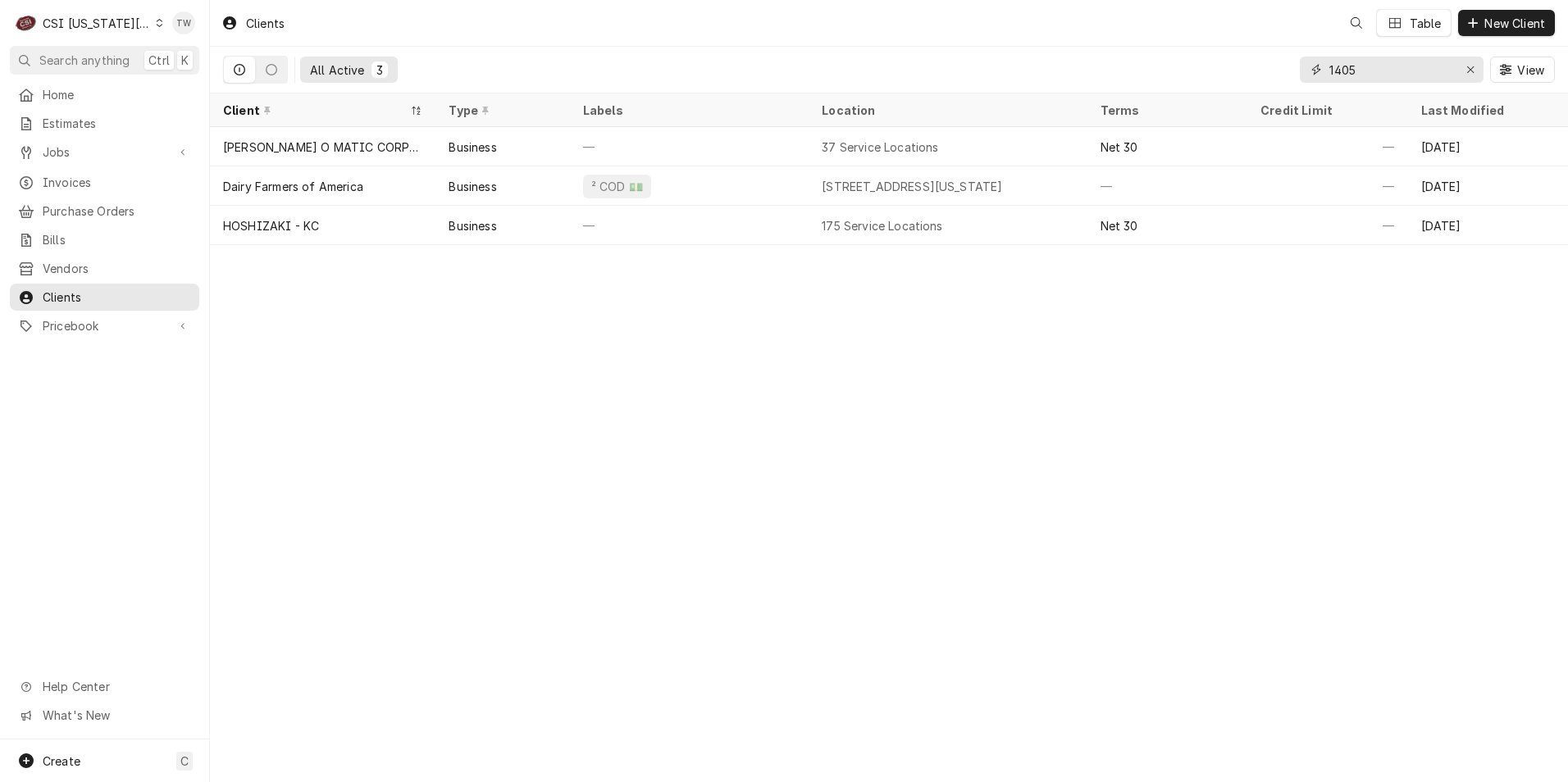
drag, startPoint x: 1359, startPoint y: 70, endPoint x: 1152, endPoint y: 51, distance: 207.9
click at [1152, 51] on div "All Active 3 1405 View" at bounding box center [890, 70] width 1332 height 46
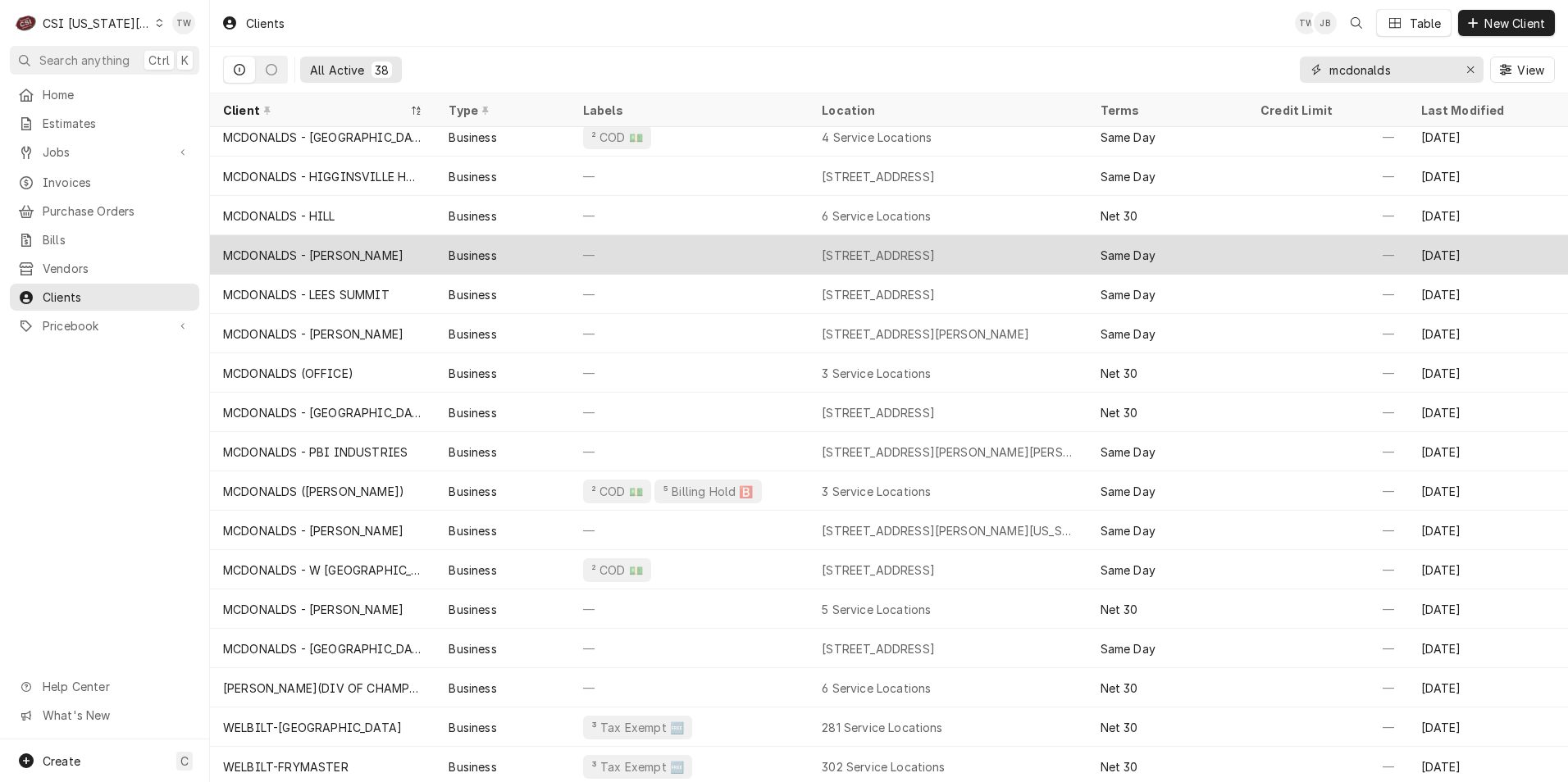
scroll to position [759, 0]
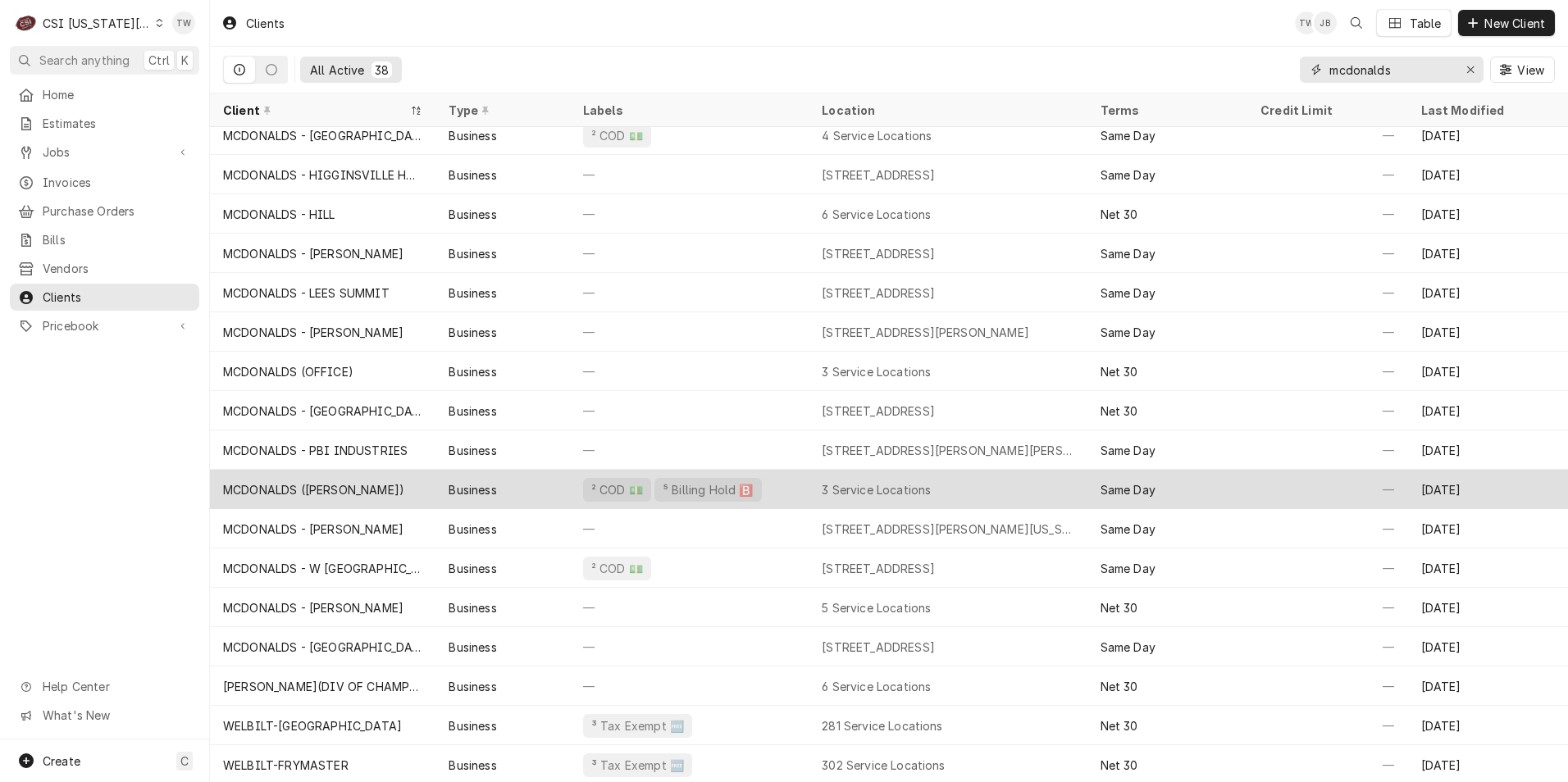
type input "mcdonalds"
click at [432, 494] on div "MCDONALDS ([PERSON_NAME])" at bounding box center [323, 489] width 226 height 40
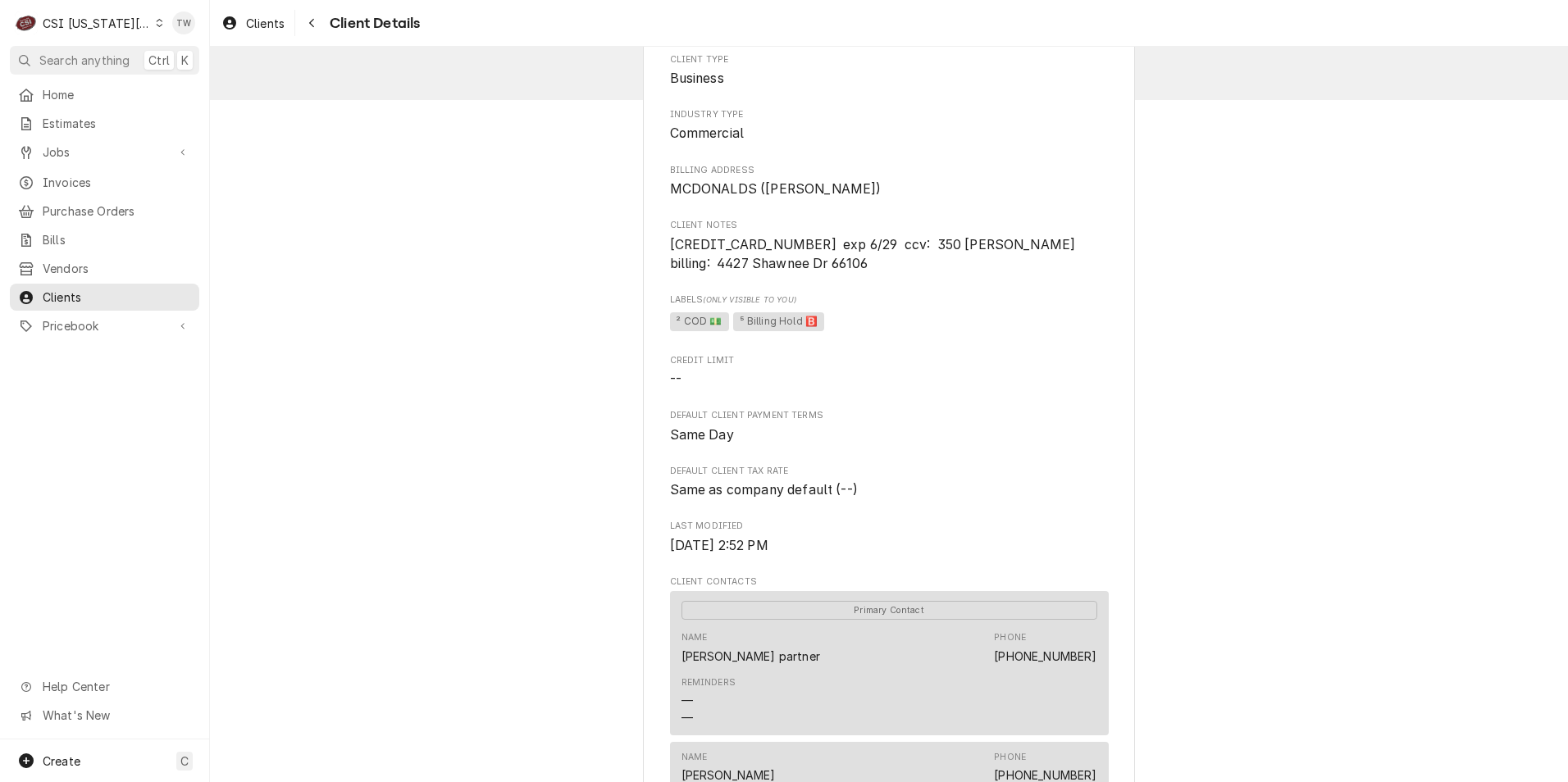
scroll to position [246, 0]
